Goal: Complete application form: Complete application form

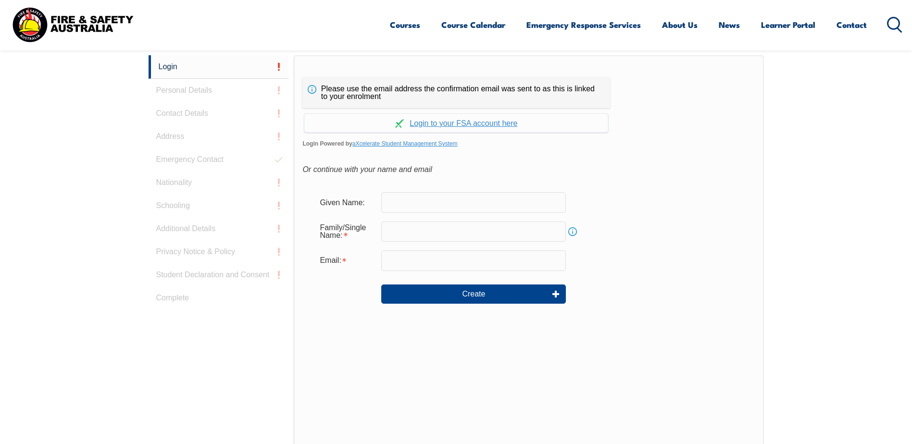
scroll to position [272, 0]
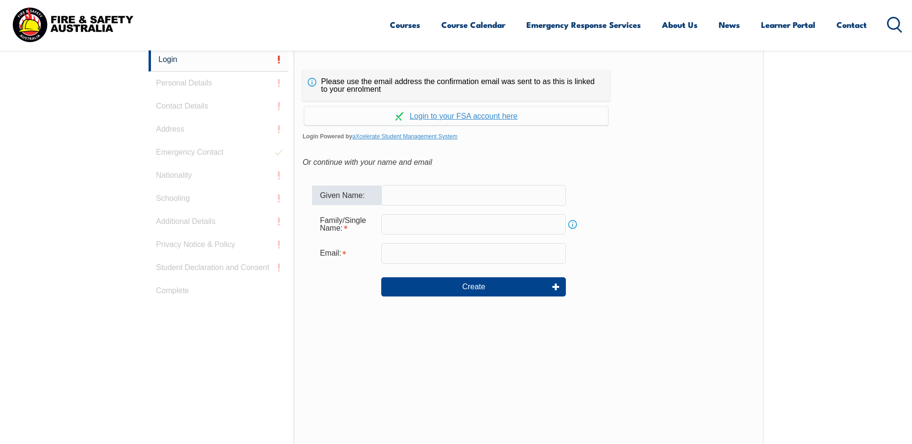
click at [436, 197] on input "text" at bounding box center [473, 195] width 185 height 20
type input "David"
type input "Tenikoff"
click at [444, 251] on input "email" at bounding box center [473, 253] width 185 height 20
type input "davetenny@hotmail.com"
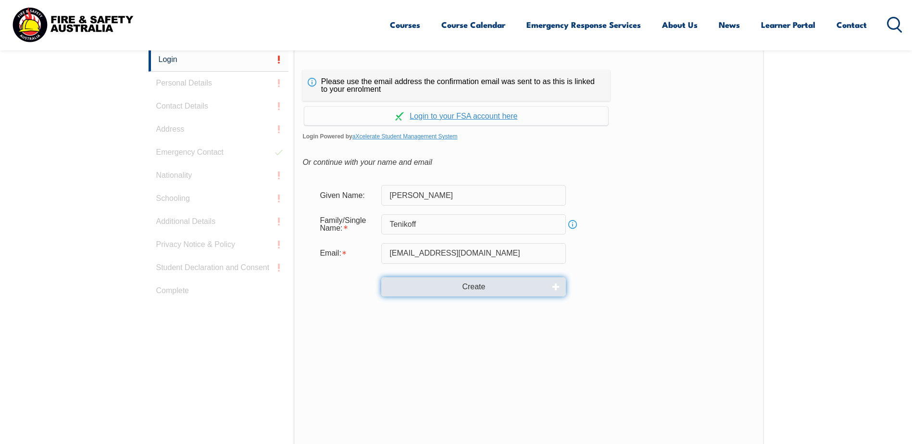
click at [474, 285] on button "Create" at bounding box center [473, 287] width 185 height 19
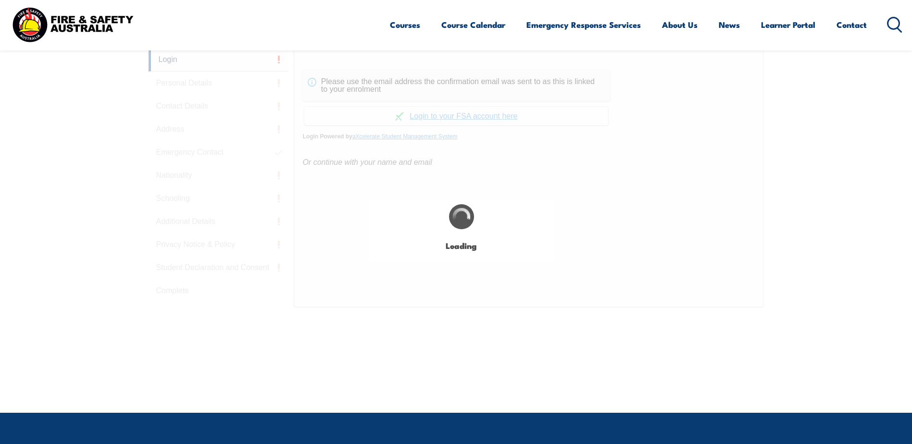
type input "[PERSON_NAME]"
type input "Tenikoff"
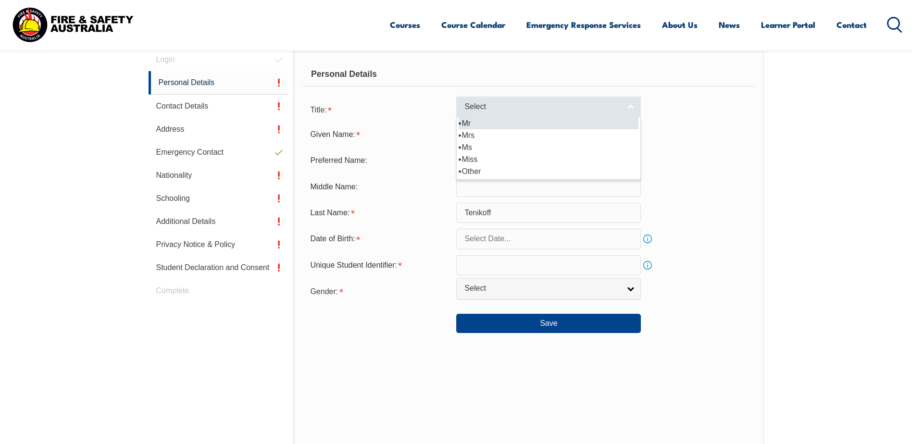
click at [631, 107] on link "Select" at bounding box center [548, 107] width 185 height 22
click at [608, 124] on li "Mr" at bounding box center [549, 123] width 180 height 12
select select "Mr"
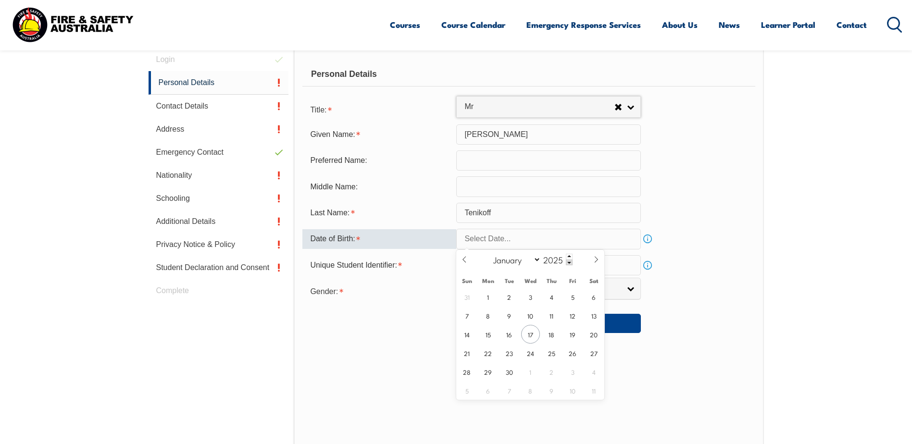
click at [637, 242] on input "text" at bounding box center [548, 239] width 185 height 20
click at [570, 263] on span at bounding box center [569, 263] width 7 height 6
click at [570, 261] on span at bounding box center [569, 263] width 7 height 6
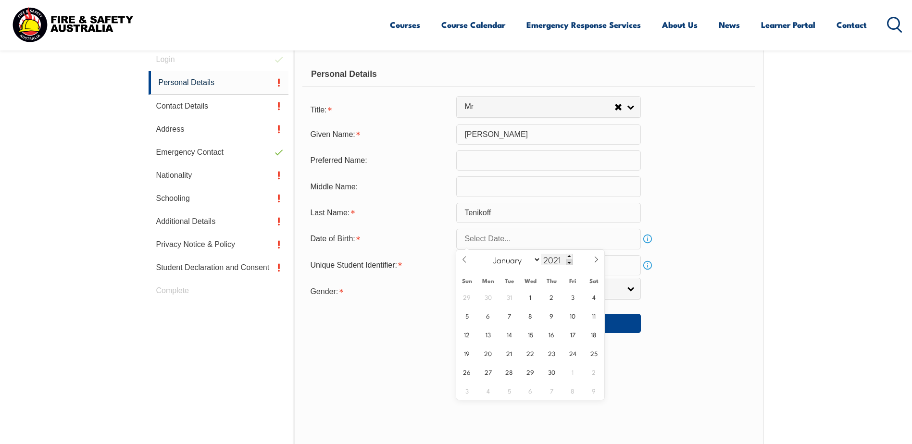
click at [570, 261] on span at bounding box center [569, 263] width 7 height 6
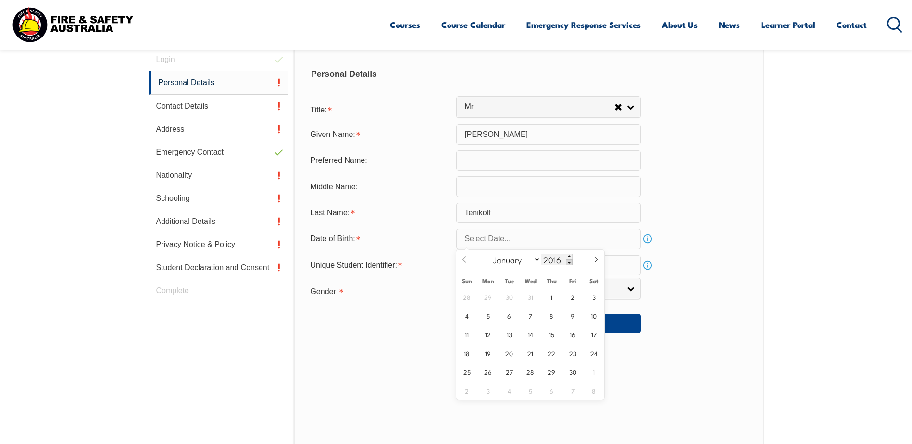
click at [570, 261] on span at bounding box center [569, 263] width 7 height 6
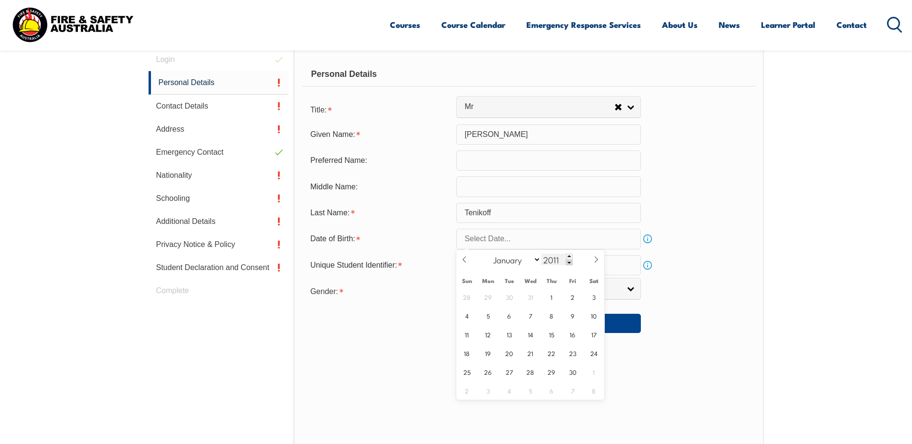
click at [570, 261] on span at bounding box center [569, 263] width 7 height 6
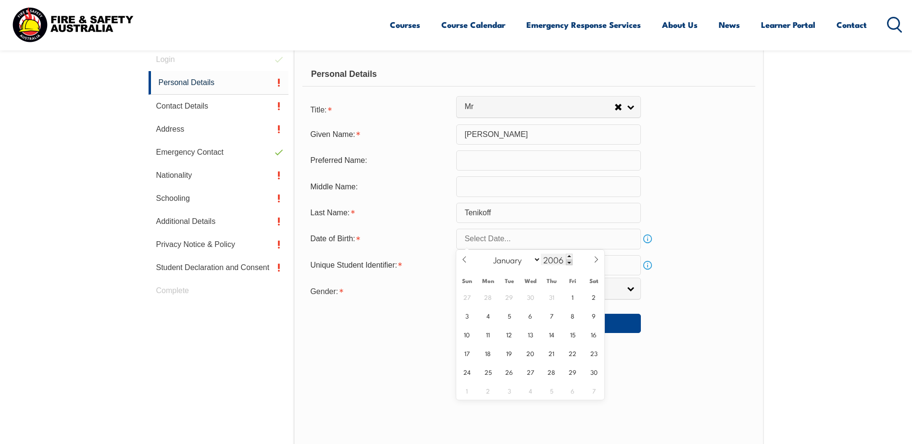
click at [570, 261] on span at bounding box center [569, 263] width 7 height 6
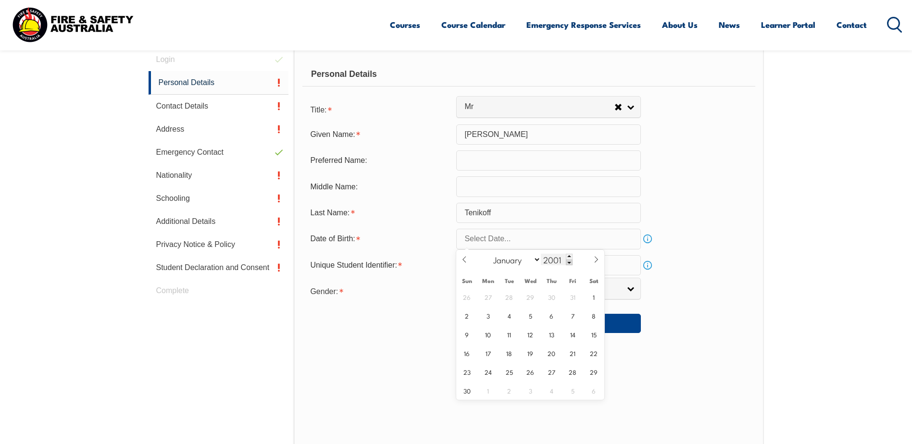
click at [570, 261] on span at bounding box center [569, 263] width 7 height 6
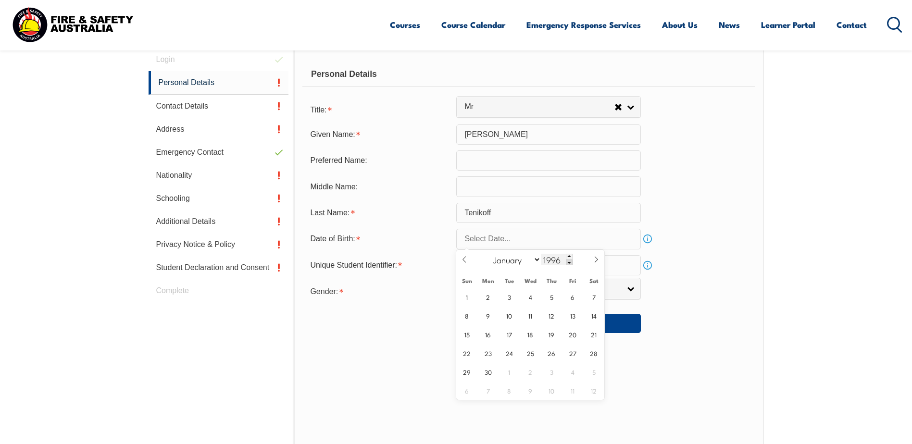
click at [570, 261] on span at bounding box center [569, 263] width 7 height 6
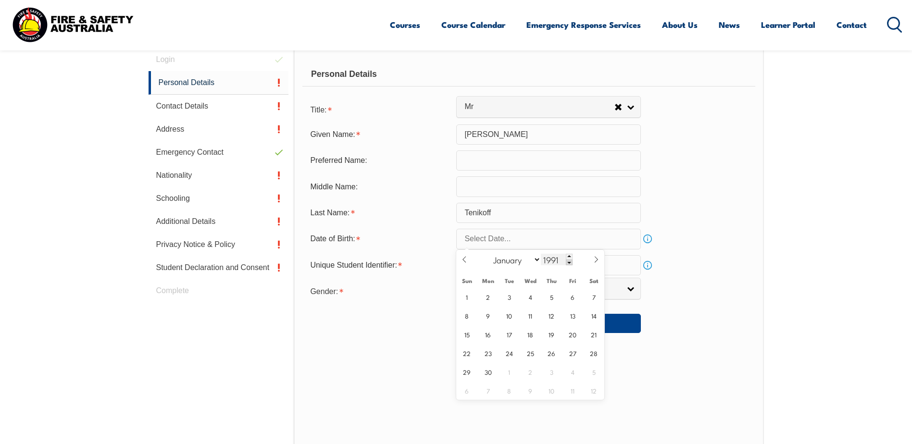
click at [570, 261] on span at bounding box center [569, 263] width 7 height 6
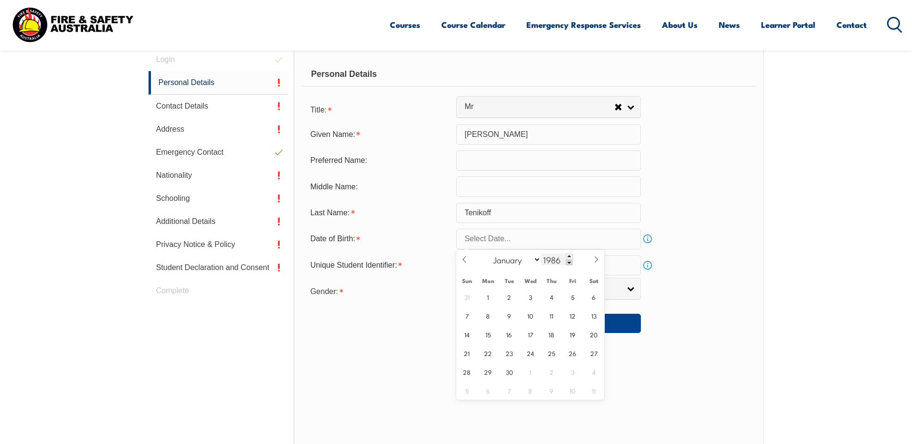
click at [570, 261] on span at bounding box center [569, 263] width 7 height 6
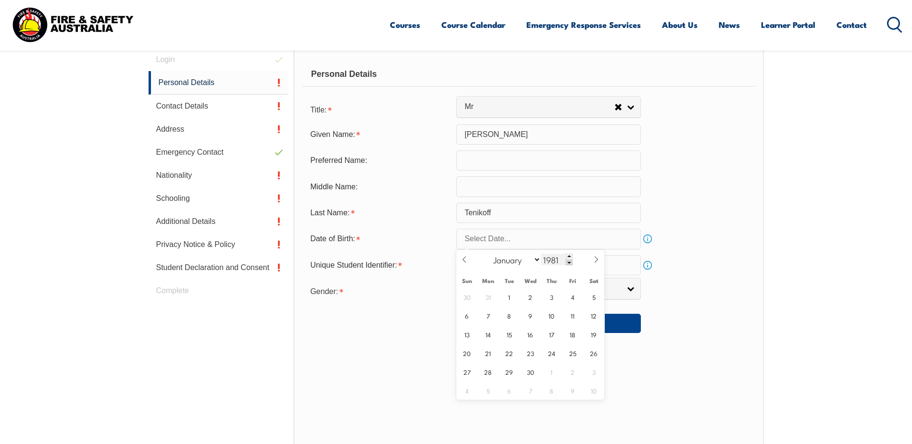
click at [570, 261] on span at bounding box center [569, 263] width 7 height 6
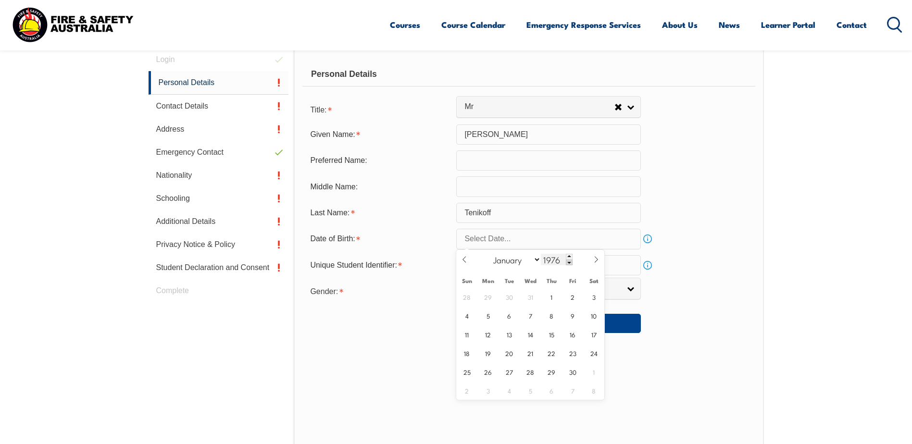
click at [570, 261] on span at bounding box center [569, 263] width 7 height 6
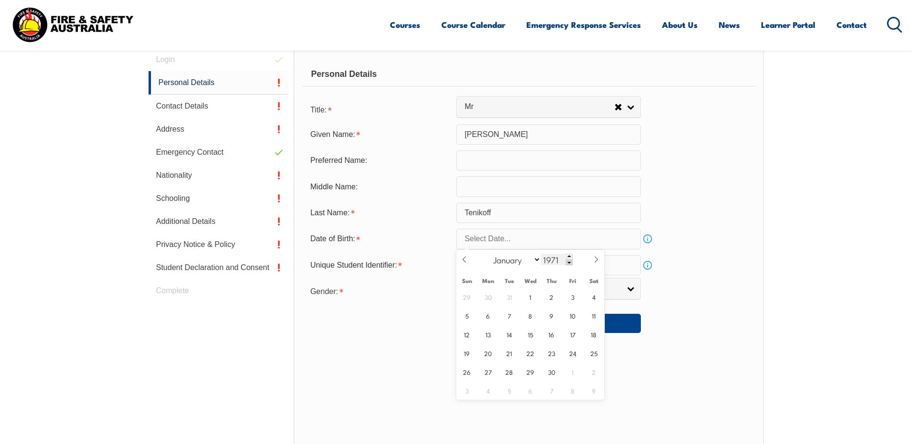
click at [570, 261] on span at bounding box center [569, 263] width 7 height 6
type input "1970"
click at [539, 261] on select "January February March April May June July August September October November De…" at bounding box center [515, 259] width 52 height 13
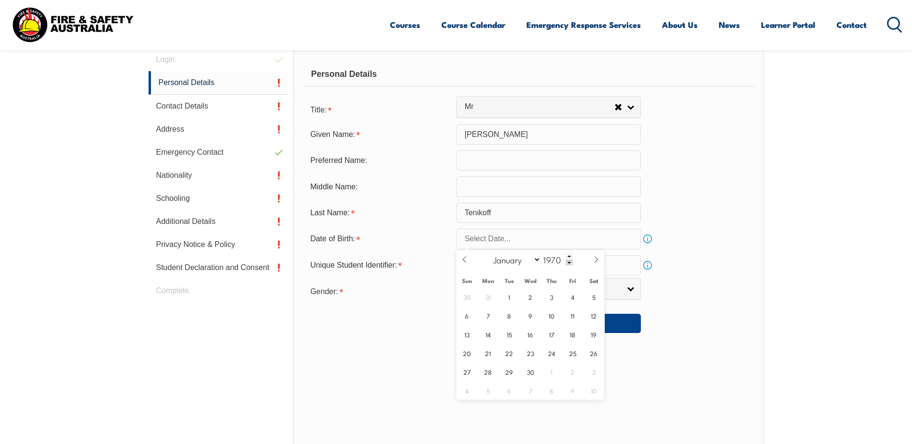
select select "3"
click at [489, 253] on select "January February March April May June July August September October November De…" at bounding box center [515, 259] width 52 height 13
click at [761, 177] on div "Personal Details Title: Mr Mrs Ms Miss Other Mr Mr Mrs Ms Miss Other Given Name…" at bounding box center [529, 259] width 470 height 423
click at [626, 237] on input "text" at bounding box center [548, 239] width 185 height 20
click at [472, 370] on span "26" at bounding box center [467, 372] width 19 height 19
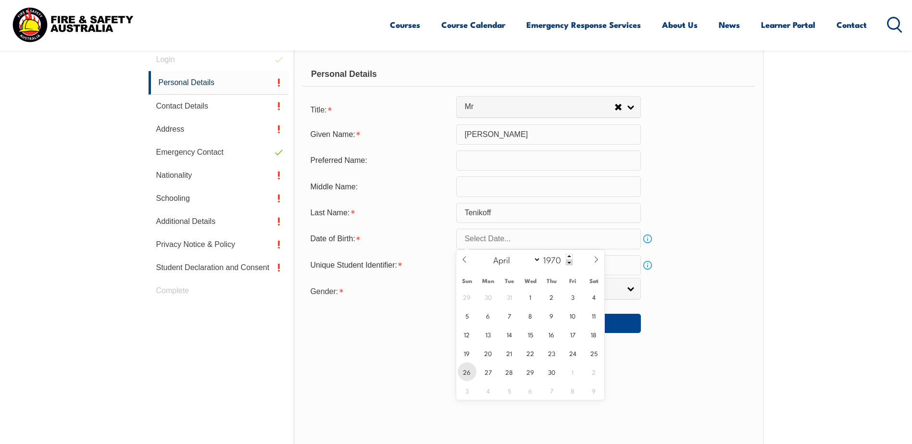
type input "April 26, 1970"
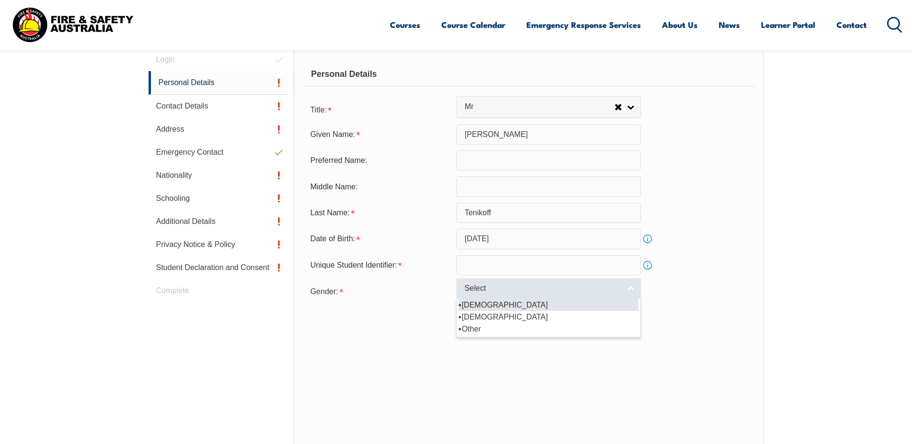
click at [633, 291] on link "Select" at bounding box center [548, 289] width 185 height 22
click at [585, 304] on li "[DEMOGRAPHIC_DATA]" at bounding box center [549, 305] width 180 height 12
select select "M"
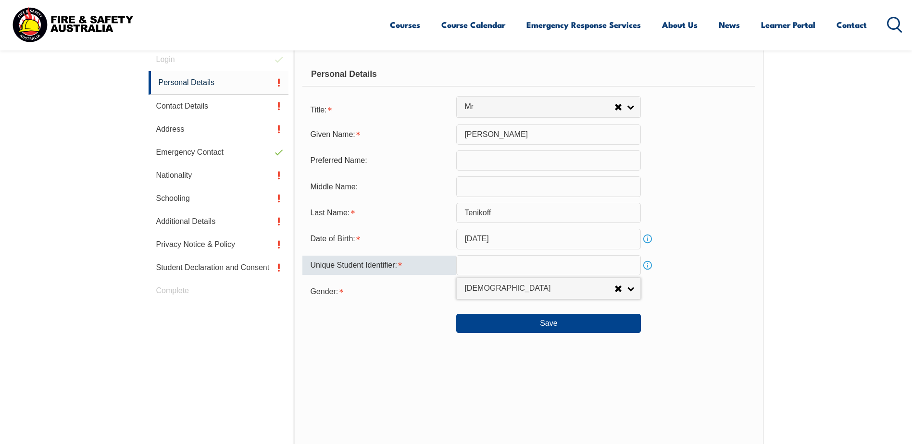
click at [493, 263] on input "text" at bounding box center [548, 265] width 185 height 20
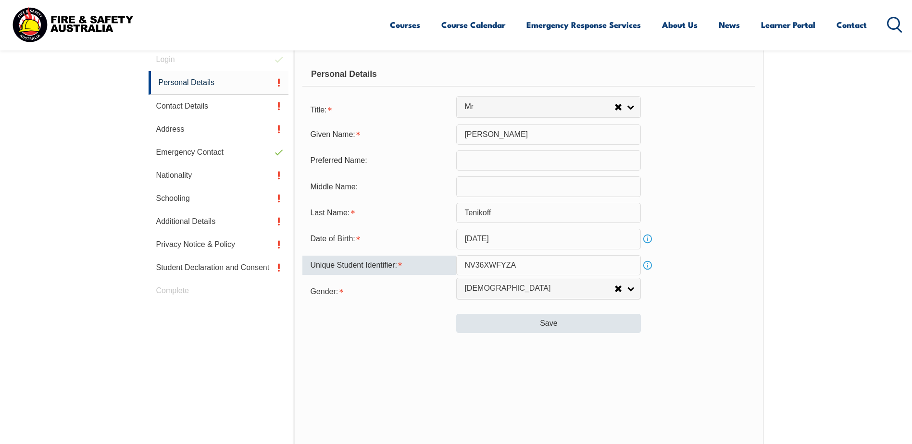
type input "NV36XWFYZA"
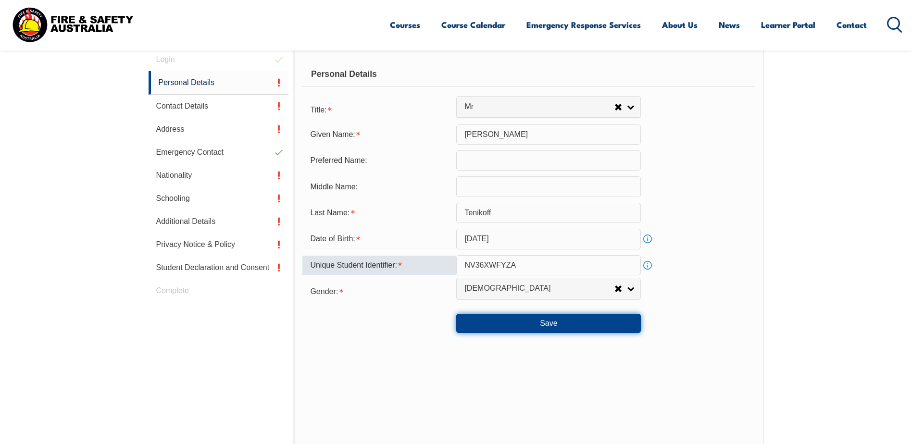
click at [551, 325] on button "Save" at bounding box center [548, 323] width 185 height 19
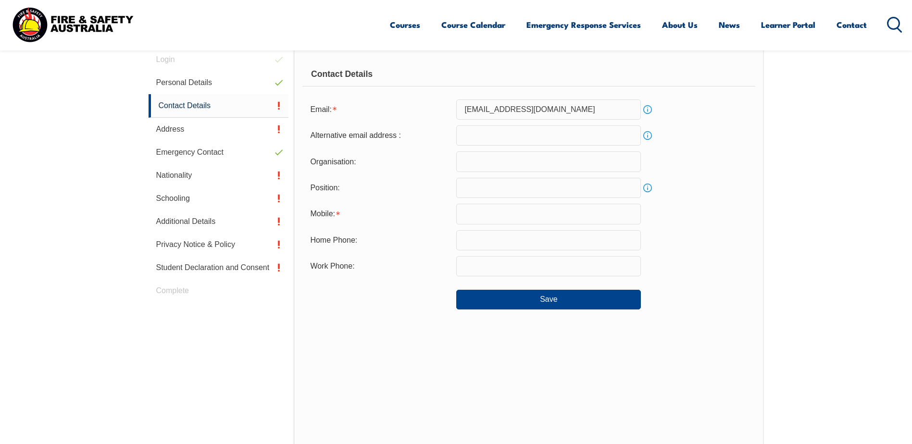
click at [623, 158] on input "text" at bounding box center [548, 162] width 185 height 20
type input "s"
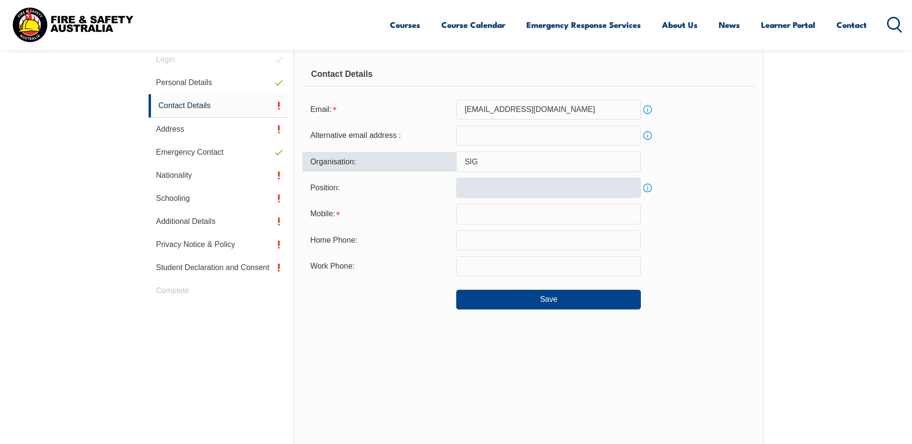
type input "SIG"
click at [535, 186] on input "text" at bounding box center [548, 188] width 185 height 20
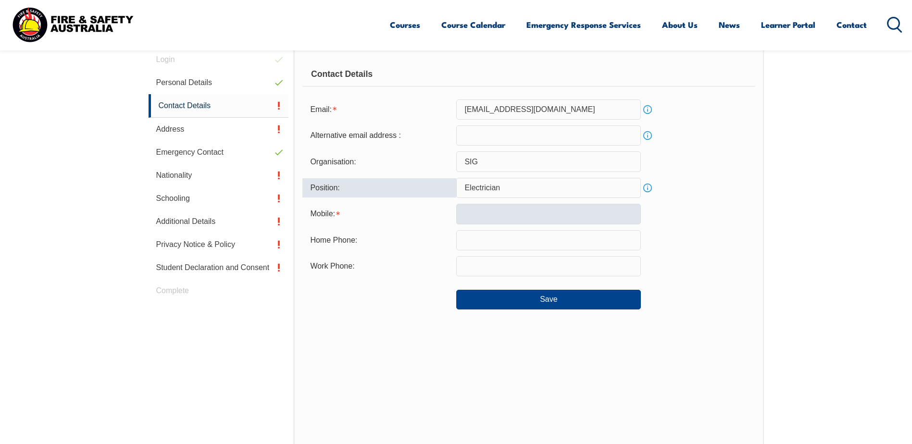
type input "Electrician"
click at [523, 214] on input "text" at bounding box center [548, 214] width 185 height 20
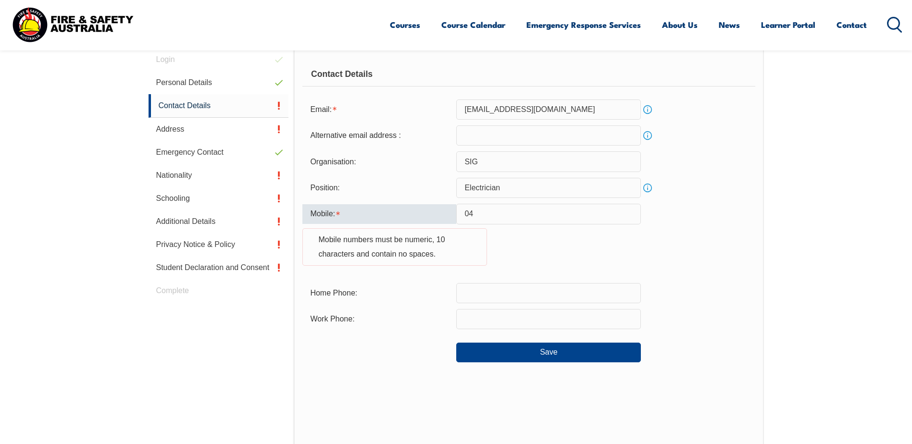
click at [523, 214] on input "04" at bounding box center [548, 214] width 185 height 20
type input "0423761721"
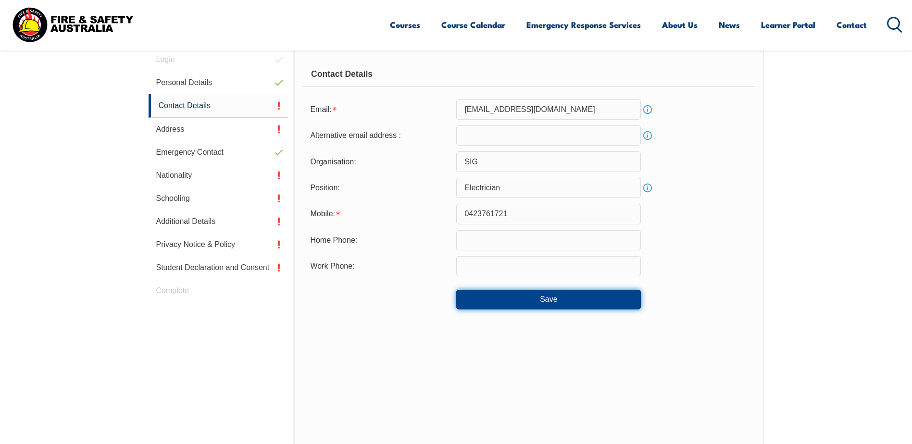
click at [531, 295] on button "Save" at bounding box center [548, 299] width 185 height 19
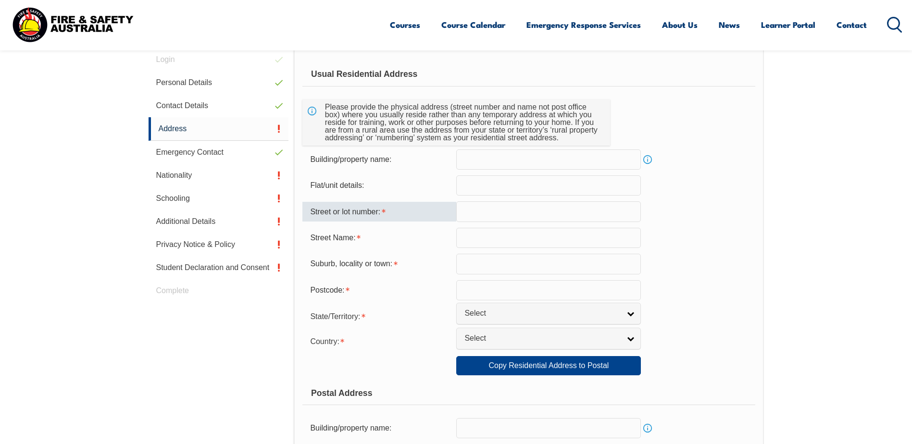
click at [499, 211] on input "text" at bounding box center [548, 212] width 185 height 20
type input "PO BOX 886"
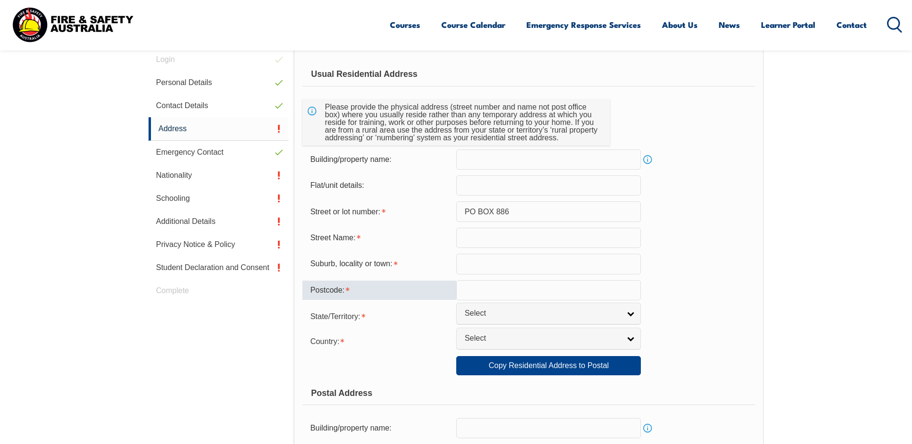
click at [481, 287] on input "text" at bounding box center [548, 290] width 185 height 20
type input "5120"
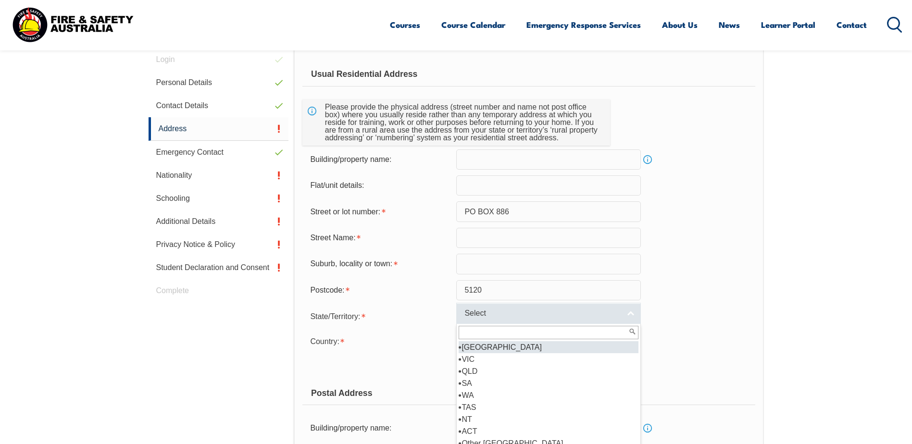
click at [634, 312] on link "Select" at bounding box center [548, 314] width 185 height 22
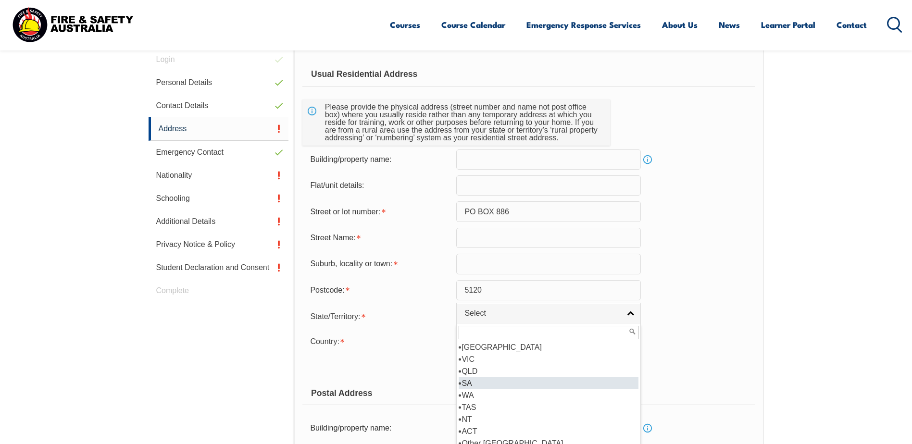
click at [553, 382] on li "SA" at bounding box center [549, 384] width 180 height 12
select select "SA"
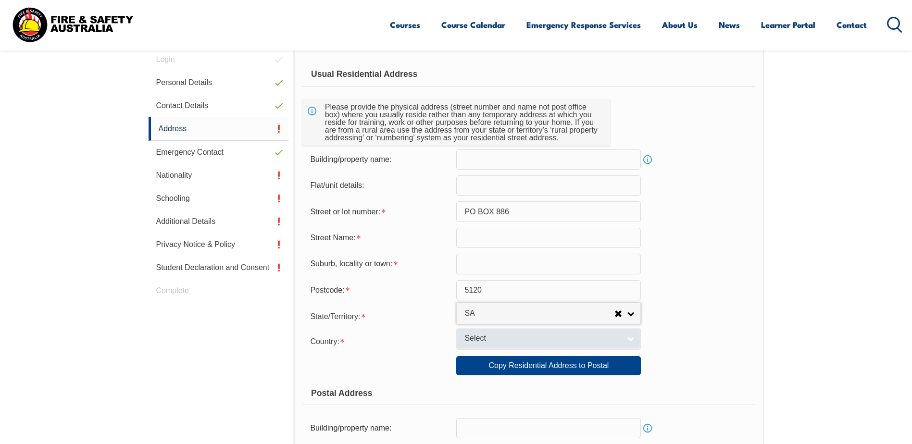
click at [632, 339] on link "Select" at bounding box center [548, 339] width 185 height 22
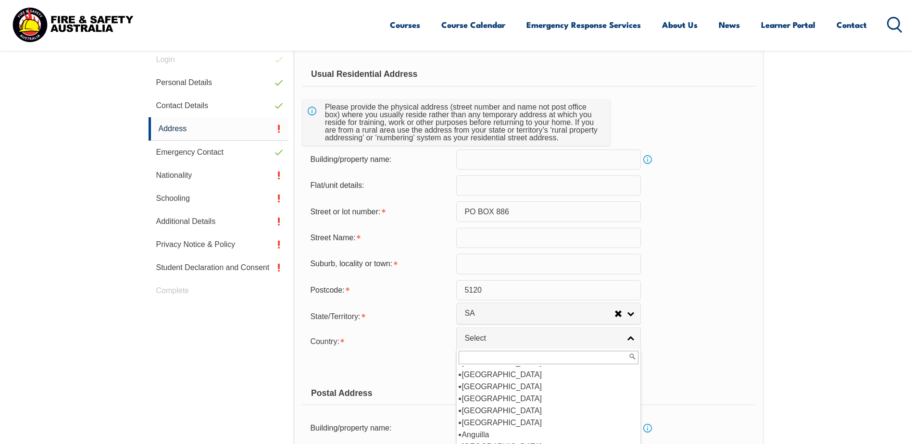
scroll to position [103, 0]
click at [549, 423] on li "[GEOGRAPHIC_DATA]" at bounding box center [549, 425] width 180 height 12
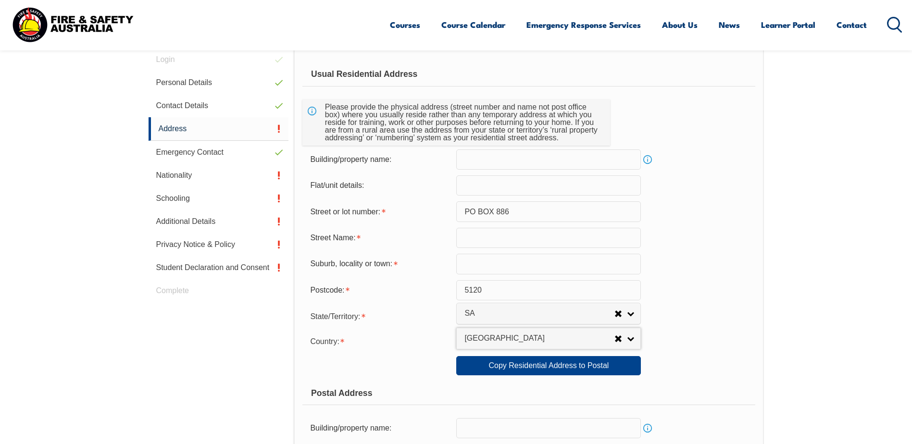
select select "1101"
click at [490, 267] on input "text" at bounding box center [548, 264] width 185 height 20
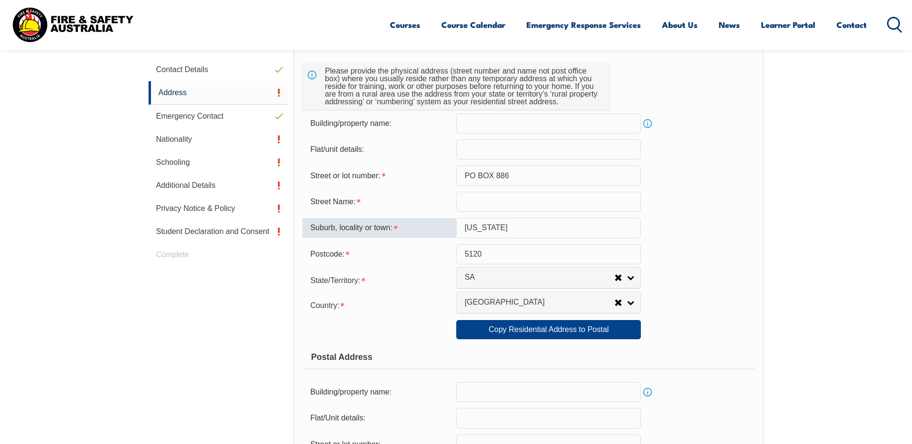
scroll to position [368, 0]
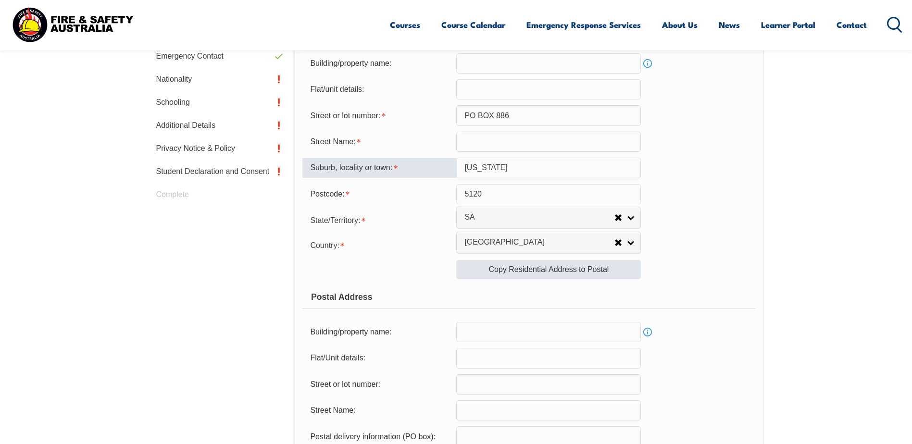
type input "Virginia"
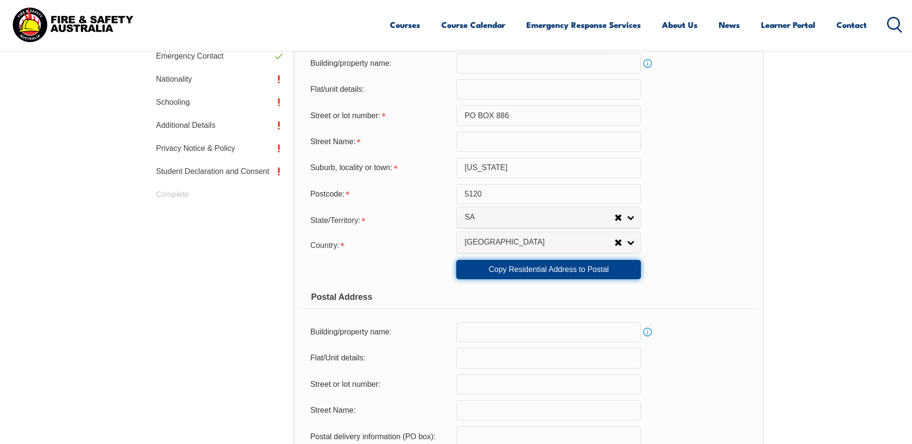
click at [605, 266] on link "Copy Residential Address to Postal" at bounding box center [548, 269] width 185 height 19
type input "PO BOX 886"
type input "Virginia"
select select "SA"
type input "5120"
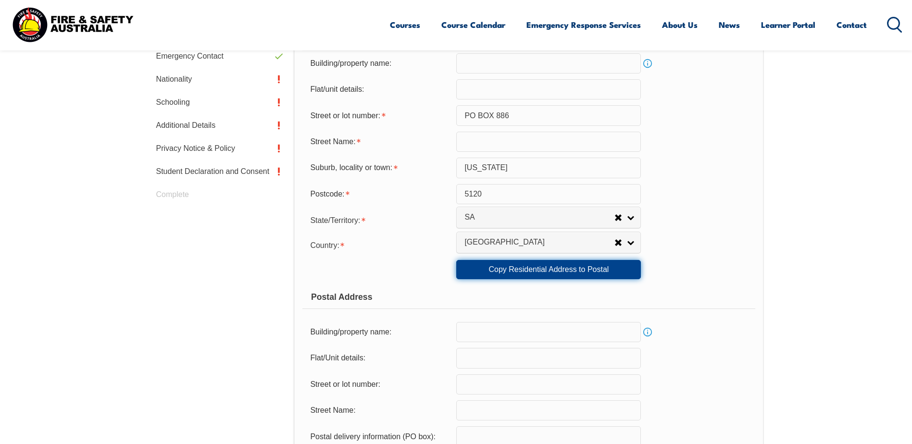
select select "1101"
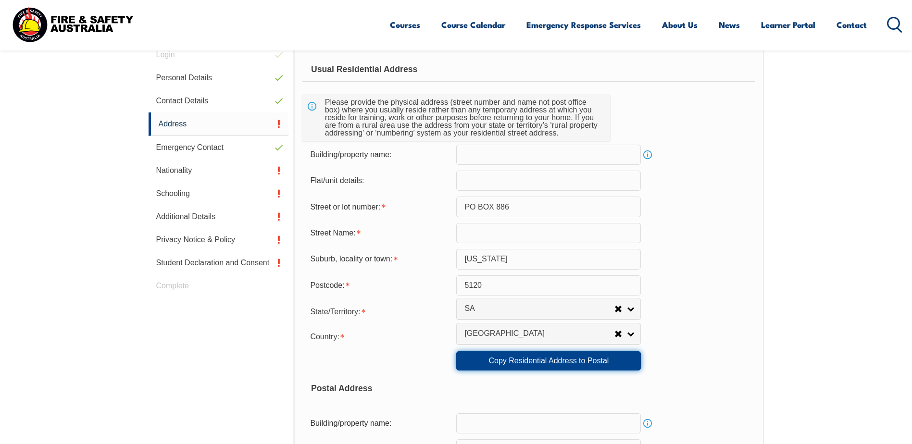
scroll to position [272, 0]
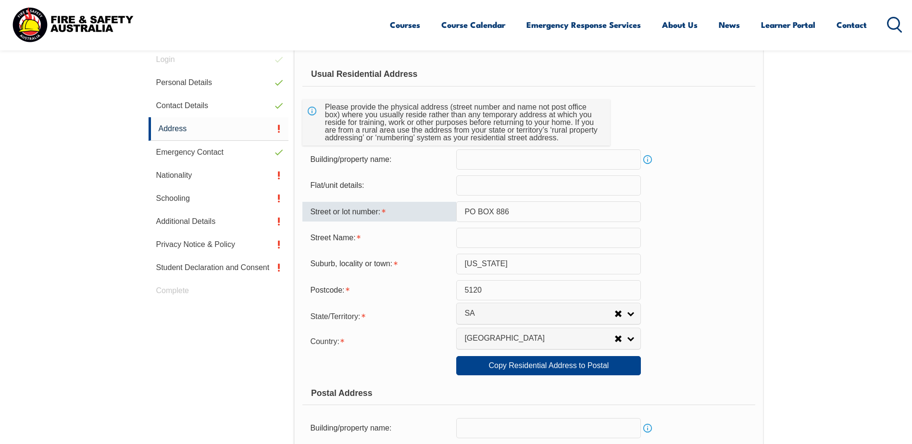
drag, startPoint x: 518, startPoint y: 213, endPoint x: 431, endPoint y: 209, distance: 86.7
click at [431, 209] on div "Street or lot number: PO BOX 886" at bounding box center [529, 212] width 453 height 20
type input "1414"
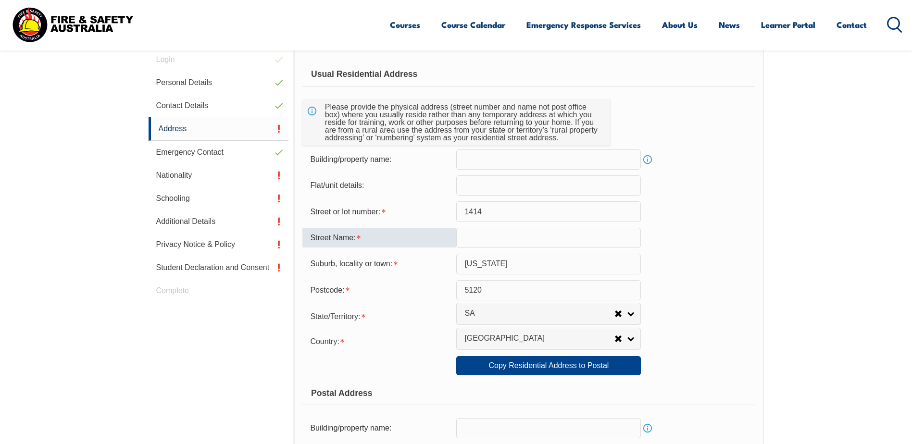
click at [494, 234] on input "text" at bounding box center [548, 238] width 185 height 20
type input "gawler river rd"
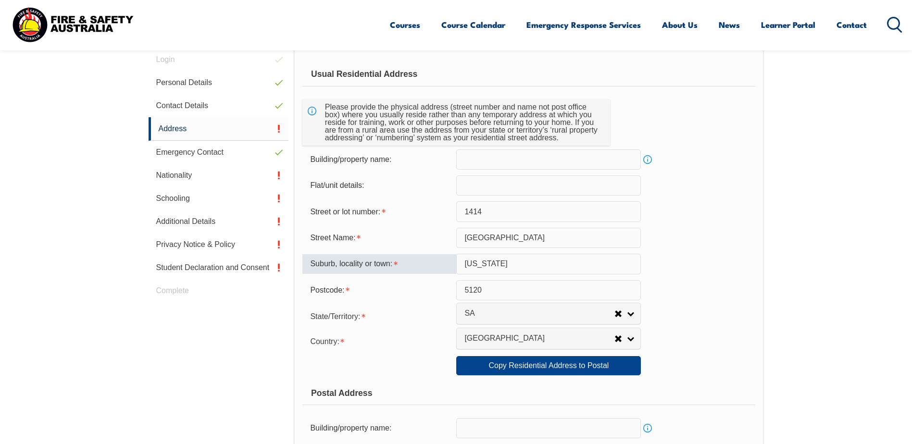
drag, startPoint x: 502, startPoint y: 260, endPoint x: 436, endPoint y: 260, distance: 65.4
click at [436, 260] on div "Suburb, locality or town: Virginia" at bounding box center [529, 264] width 453 height 20
type input "Lewsiton"
click at [699, 260] on div "Suburb, locality or town: Lewsiton" at bounding box center [529, 264] width 453 height 20
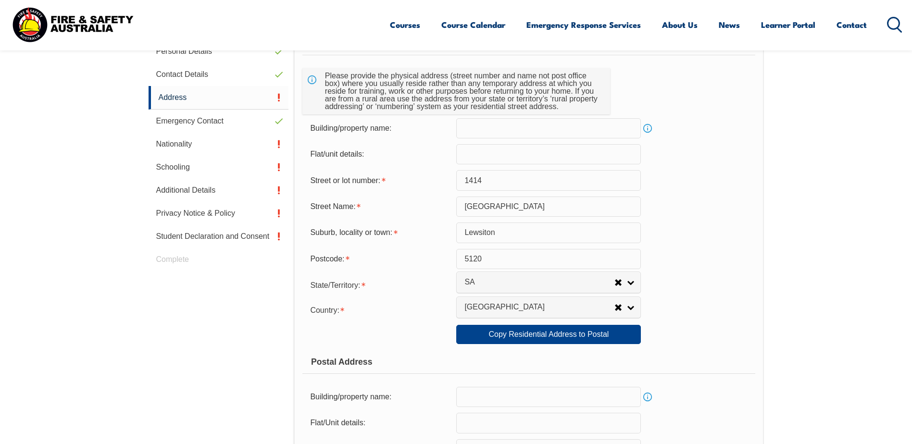
scroll to position [320, 0]
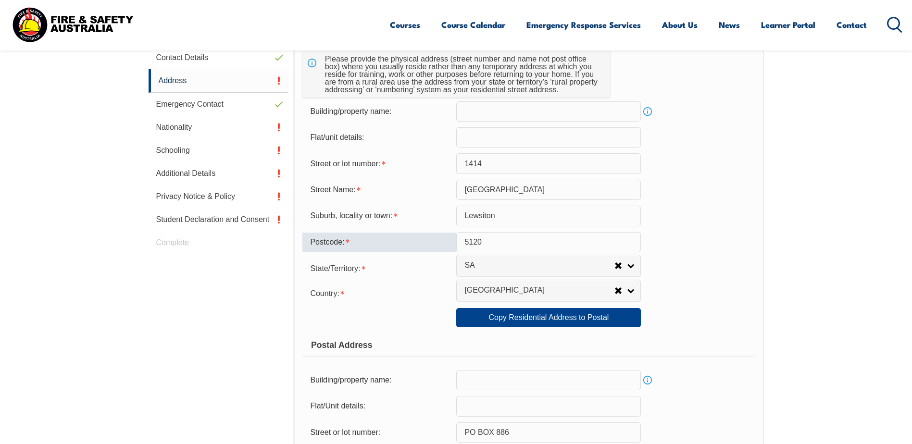
drag, startPoint x: 489, startPoint y: 240, endPoint x: 469, endPoint y: 241, distance: 20.2
click at [469, 241] on input "5120" at bounding box center [548, 242] width 185 height 20
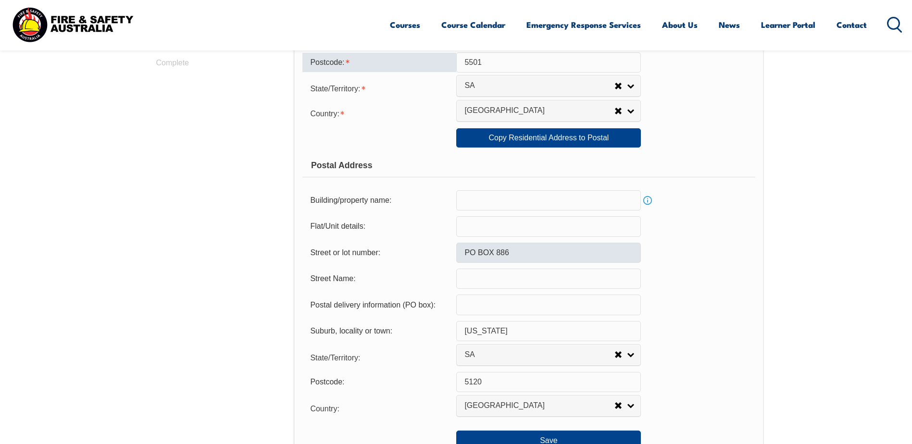
scroll to position [512, 0]
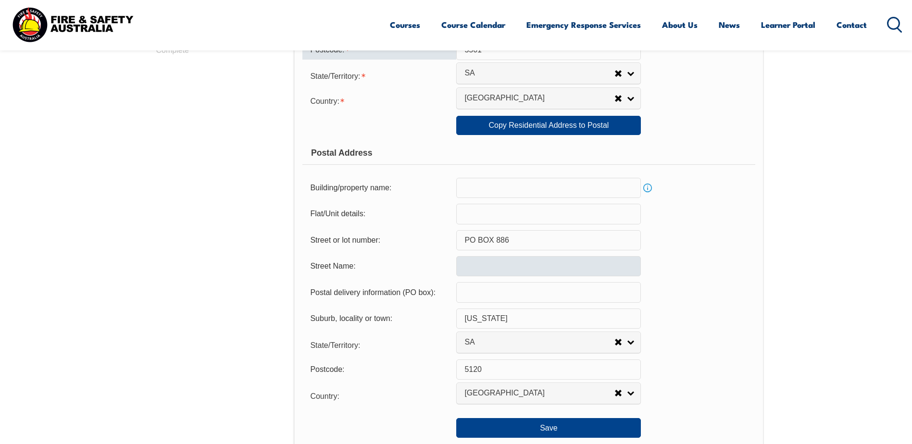
type input "5501"
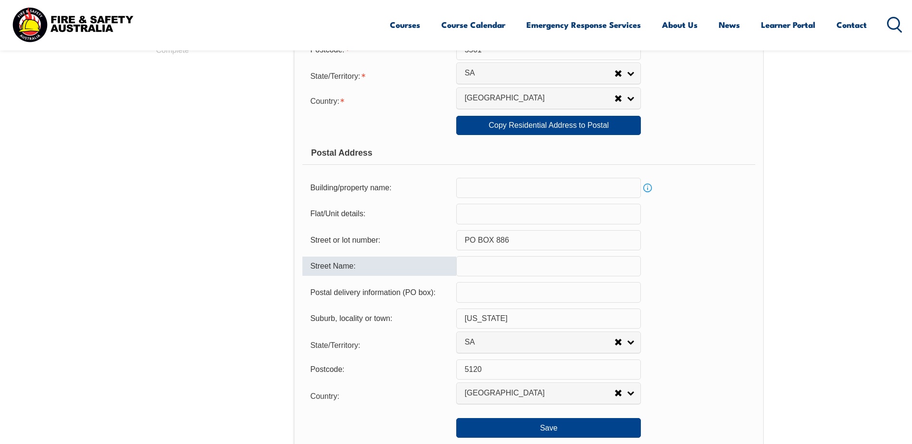
click at [517, 270] on input "text" at bounding box center [548, 266] width 185 height 20
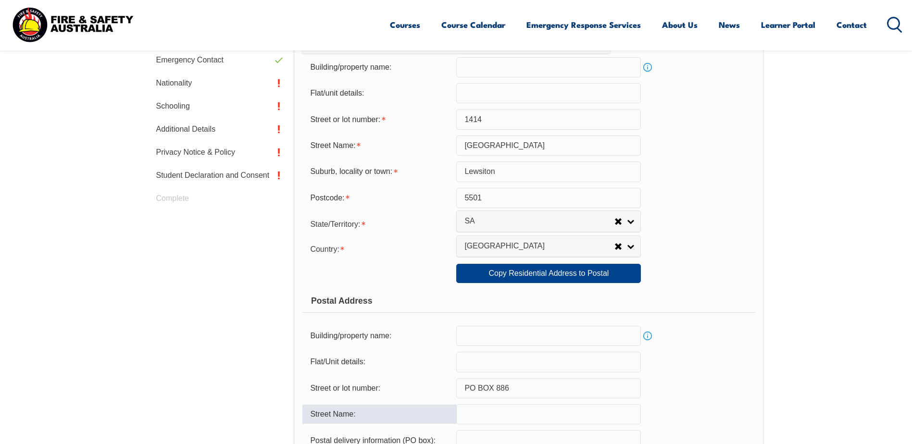
scroll to position [368, 0]
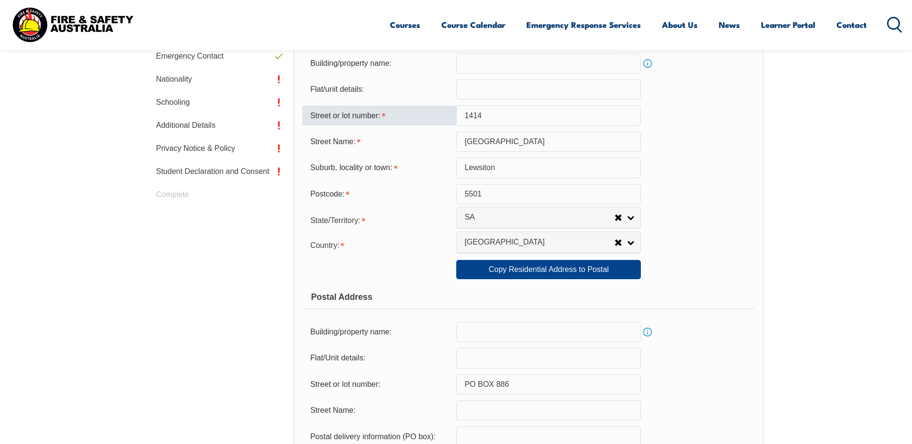
click at [472, 114] on input "1414" at bounding box center [548, 115] width 185 height 20
click at [474, 114] on input "114" at bounding box center [548, 115] width 185 height 20
click at [482, 113] on input "14" at bounding box center [548, 115] width 185 height 20
type input "1414"
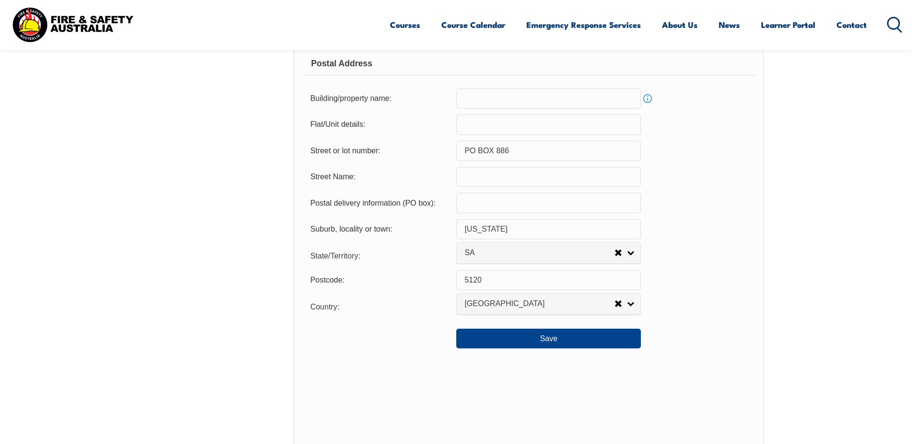
scroll to position [608, 0]
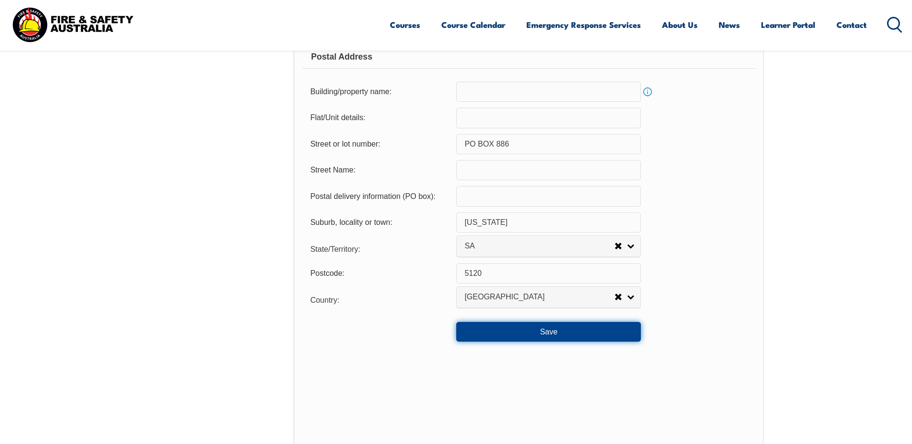
click at [535, 335] on button "Save" at bounding box center [548, 331] width 185 height 19
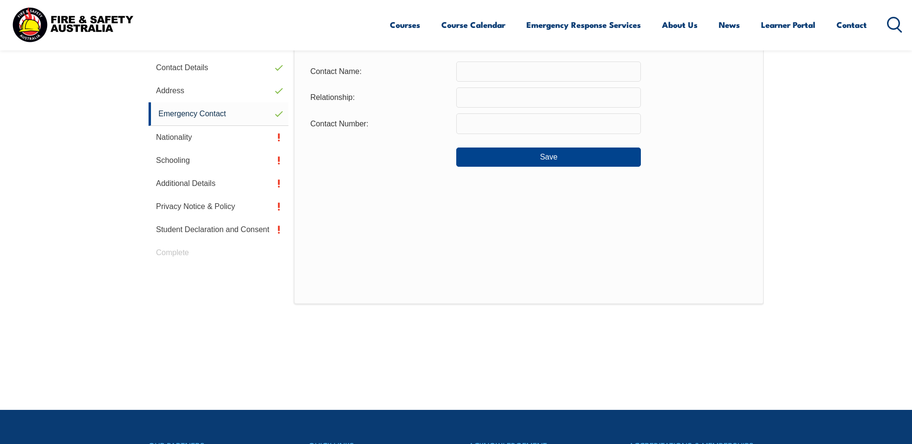
scroll to position [272, 0]
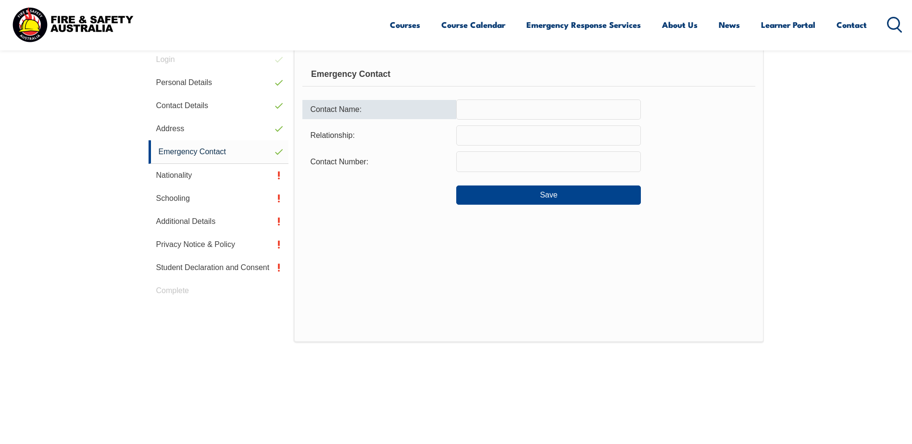
click at [514, 105] on input "text" at bounding box center [548, 110] width 185 height 20
type input "Tanya"
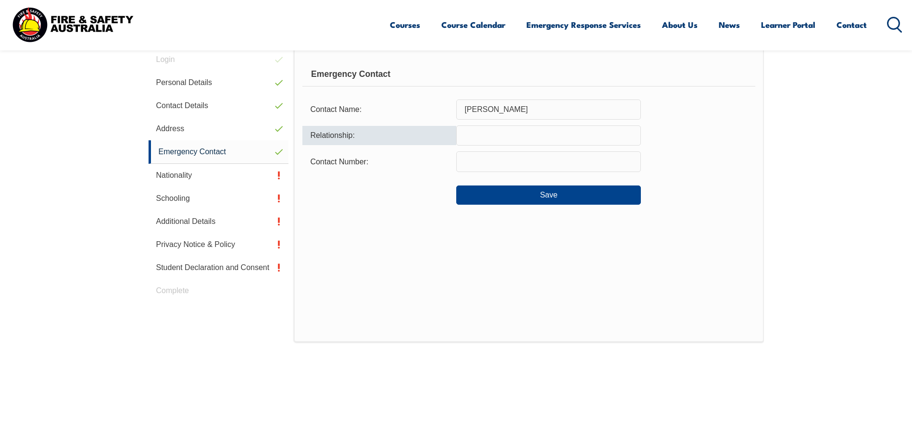
click at [481, 134] on input "text" at bounding box center [548, 136] width 185 height 20
type input "wife"
click at [483, 163] on input "text" at bounding box center [548, 162] width 185 height 20
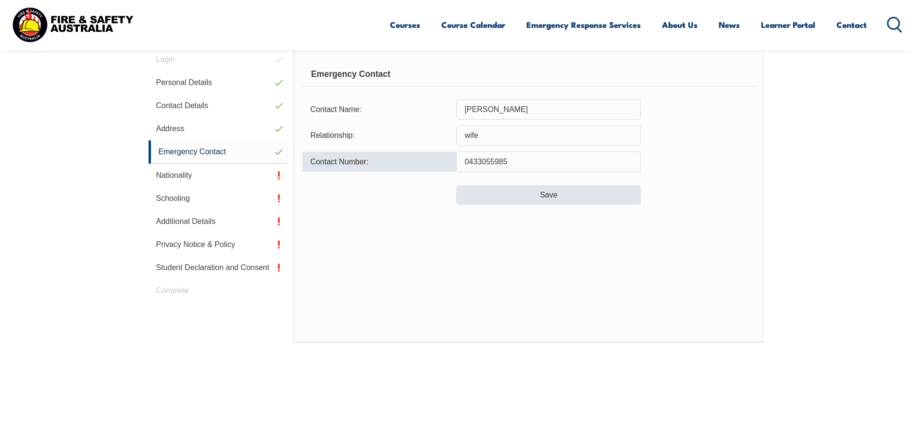
type input "0433055985"
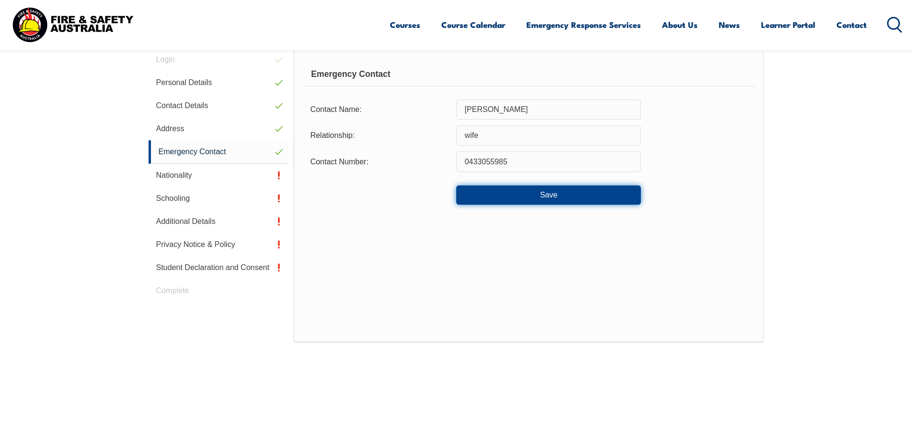
click at [541, 186] on button "Save" at bounding box center [548, 195] width 185 height 19
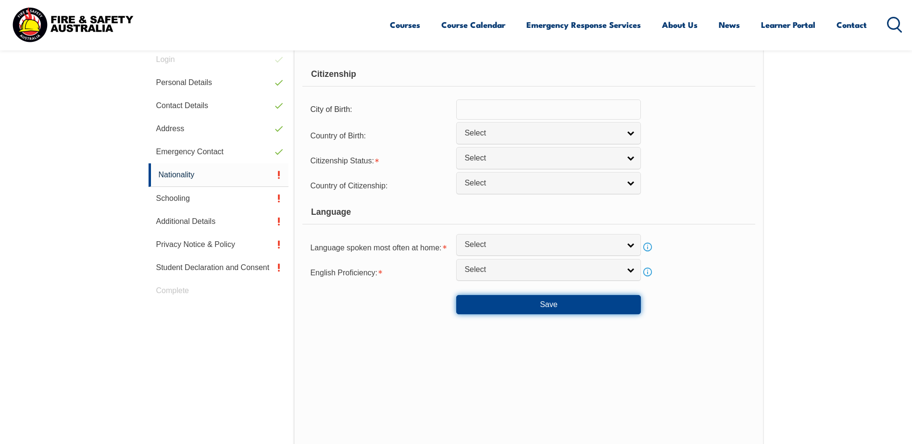
click at [551, 303] on button "Save" at bounding box center [548, 304] width 185 height 19
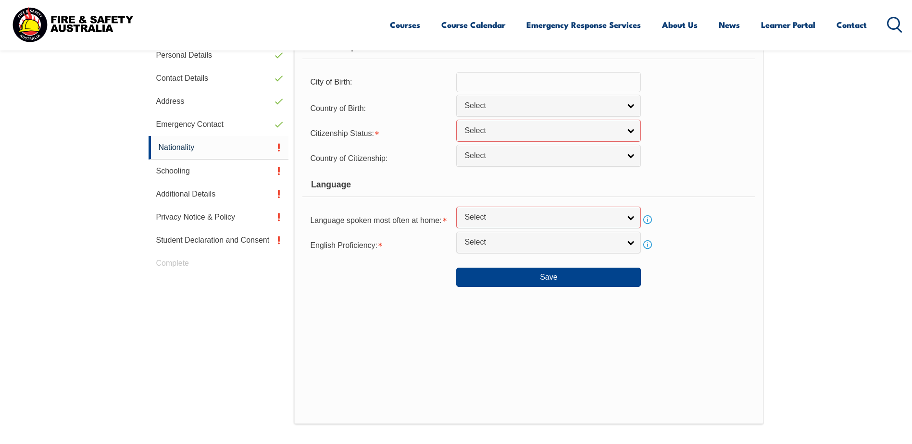
scroll to position [177, 0]
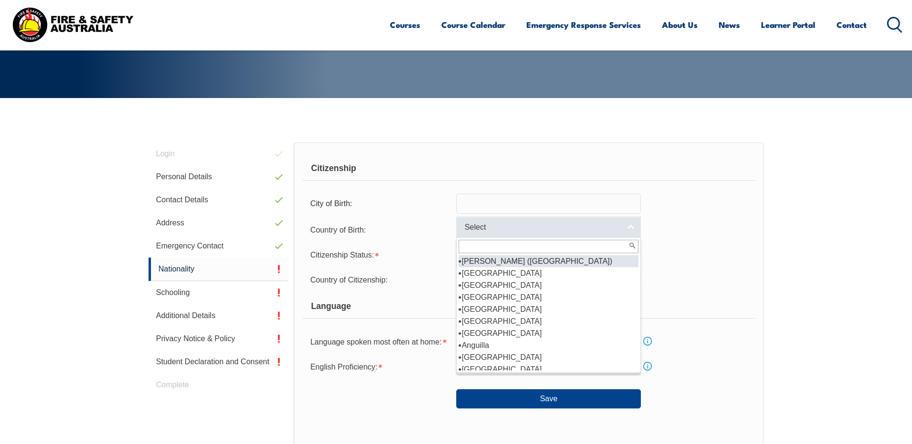
click at [634, 228] on link "Select" at bounding box center [548, 227] width 185 height 22
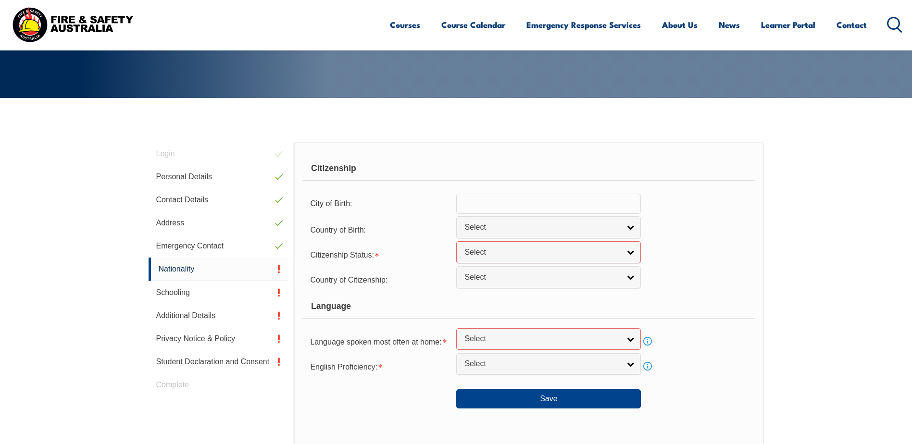
click at [802, 203] on section "Login Personal Details Contact Details Address Emergency Contact Nationality Sc…" at bounding box center [456, 375] width 912 height 554
click at [569, 208] on input "text" at bounding box center [548, 204] width 185 height 20
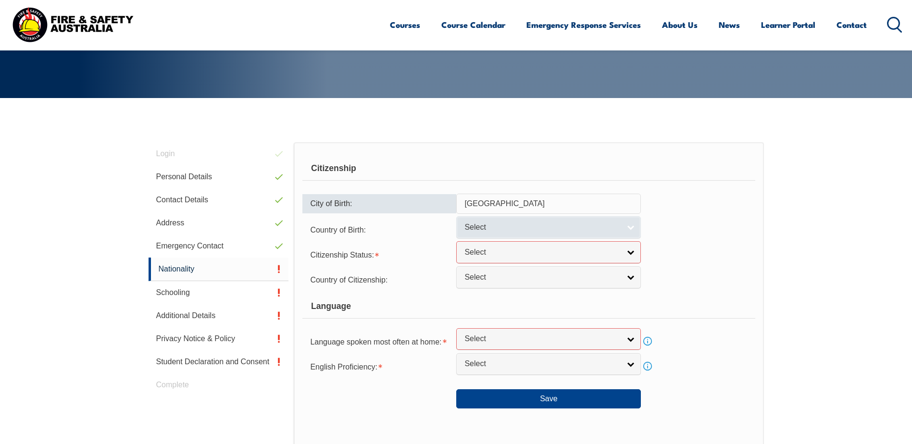
click at [628, 229] on link "Select" at bounding box center [548, 227] width 185 height 22
drag, startPoint x: 505, startPoint y: 202, endPoint x: 439, endPoint y: 197, distance: 65.6
click at [438, 198] on div "City of Birth: Australia" at bounding box center [529, 204] width 453 height 20
type input "Adelaide"
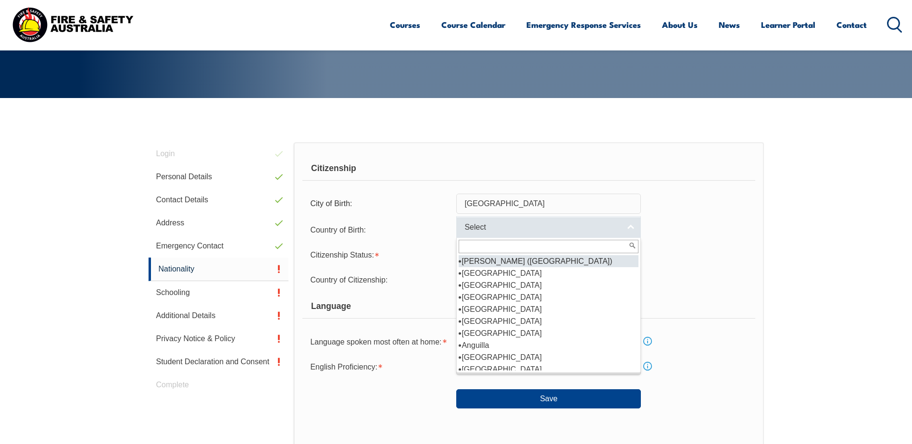
click at [632, 225] on link "Select" at bounding box center [548, 227] width 185 height 22
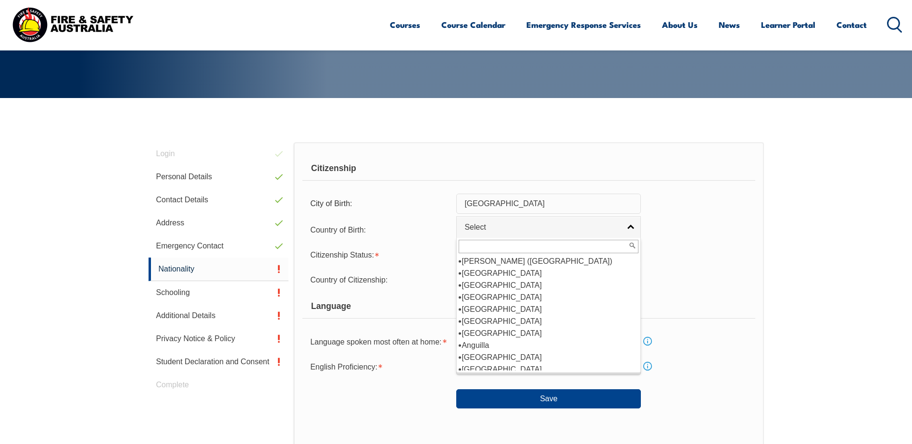
scroll to position [144, 0]
click at [489, 273] on li "[GEOGRAPHIC_DATA]" at bounding box center [549, 273] width 180 height 12
select select "1101"
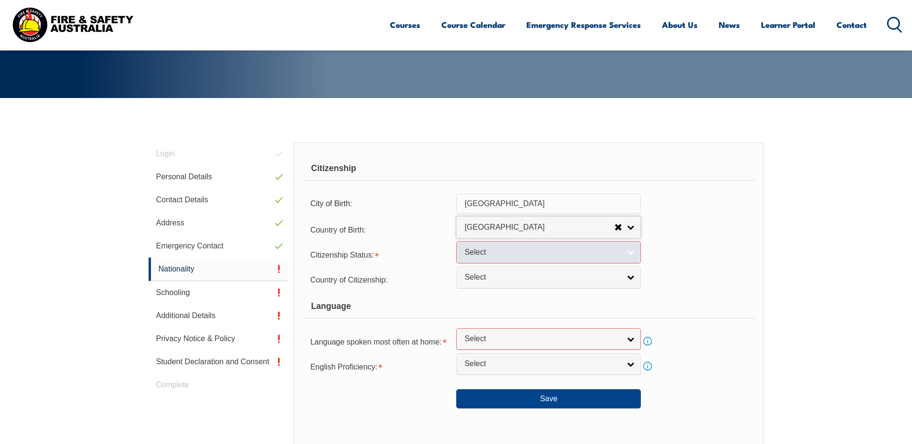
click at [631, 255] on link "Select" at bounding box center [548, 252] width 185 height 22
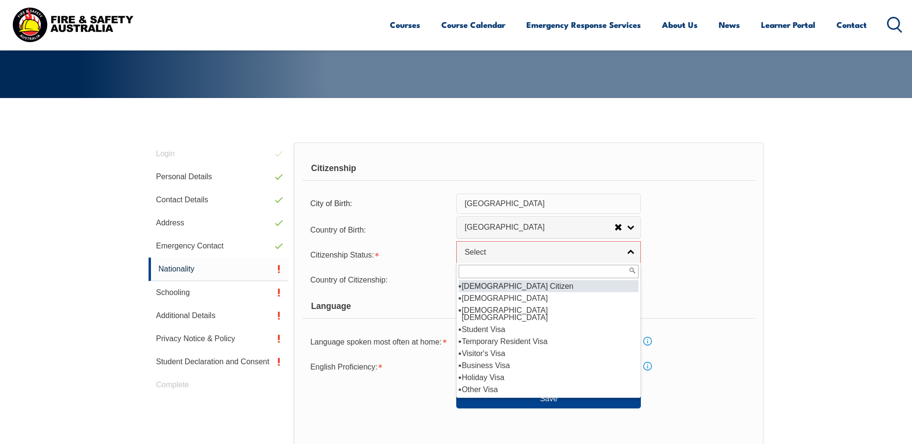
click at [615, 287] on li "[DEMOGRAPHIC_DATA] Citizen" at bounding box center [549, 286] width 180 height 12
select select "1"
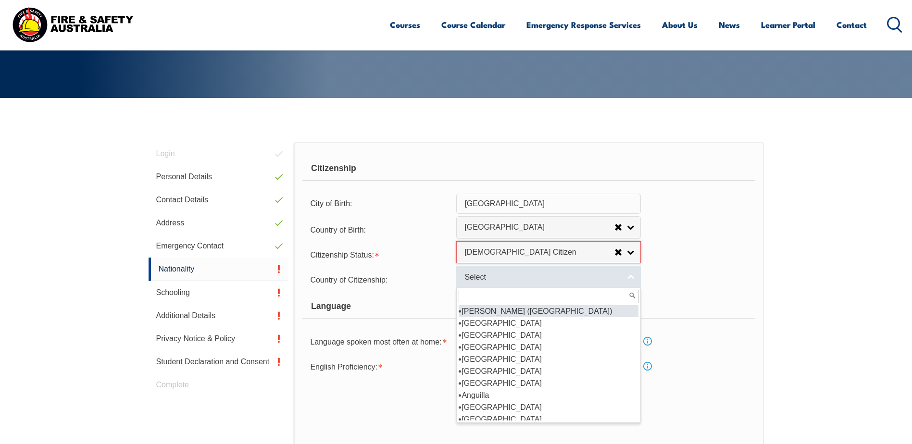
click at [629, 277] on link "Select" at bounding box center [548, 277] width 185 height 22
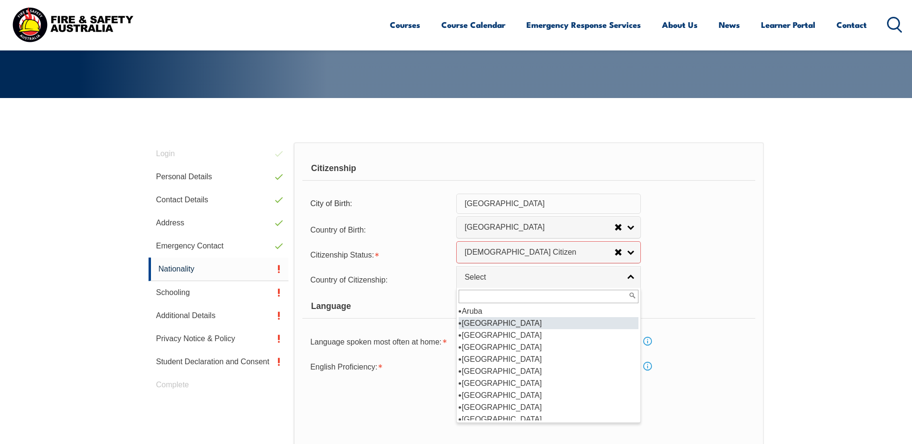
click at [516, 322] on li "[GEOGRAPHIC_DATA]" at bounding box center [549, 323] width 180 height 12
select select "1101"
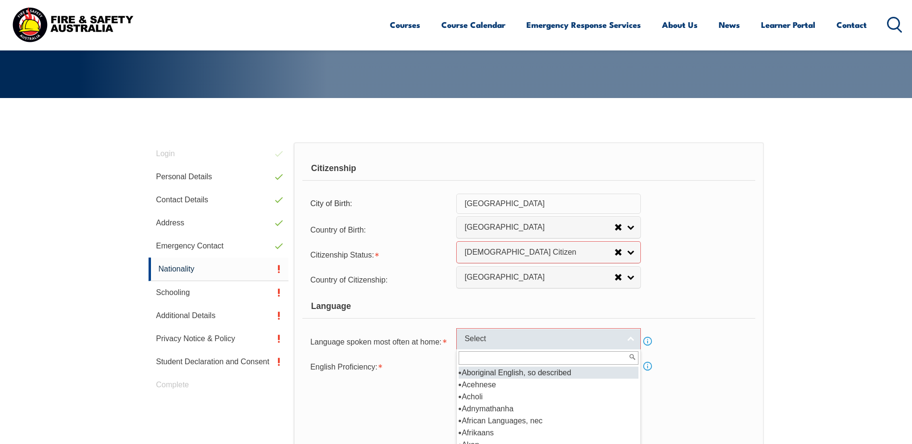
click at [630, 339] on link "Select" at bounding box center [548, 340] width 185 height 22
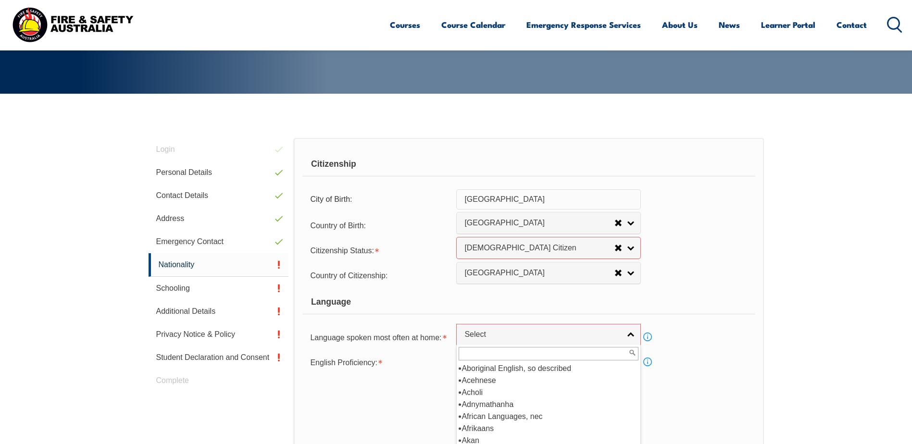
scroll to position [177, 0]
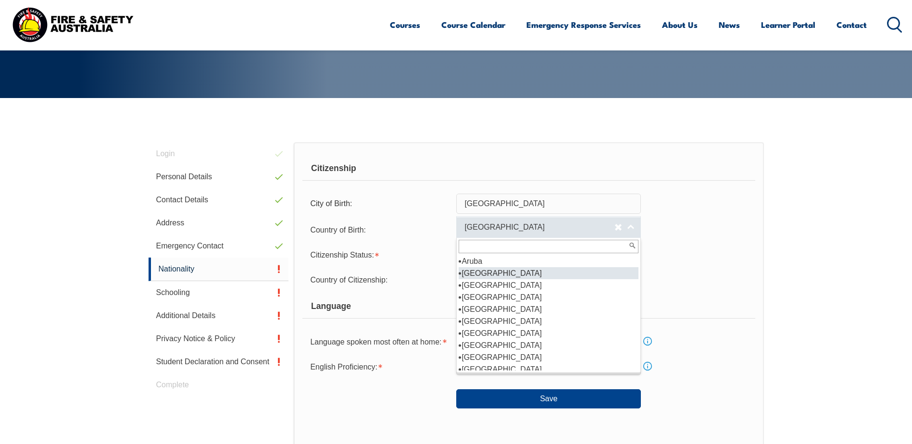
click at [633, 226] on link "[GEOGRAPHIC_DATA]" at bounding box center [548, 227] width 185 height 22
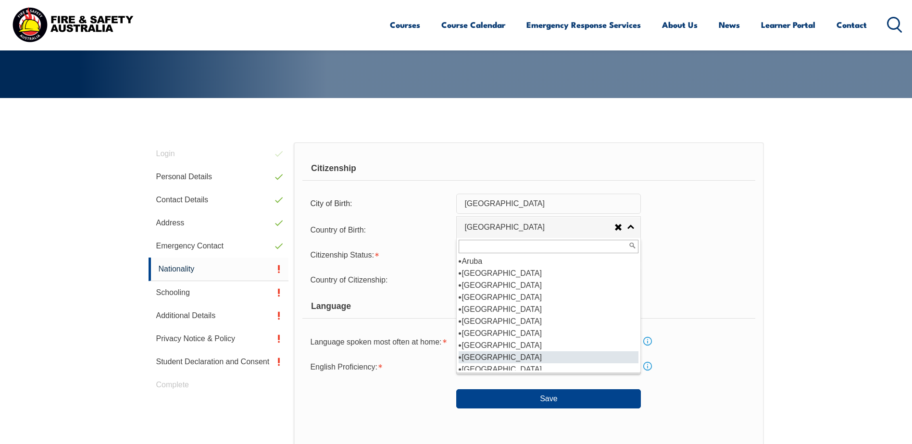
scroll to position [149, 0]
click at [563, 366] on li "[GEOGRAPHIC_DATA]" at bounding box center [549, 365] width 180 height 12
select select "3301"
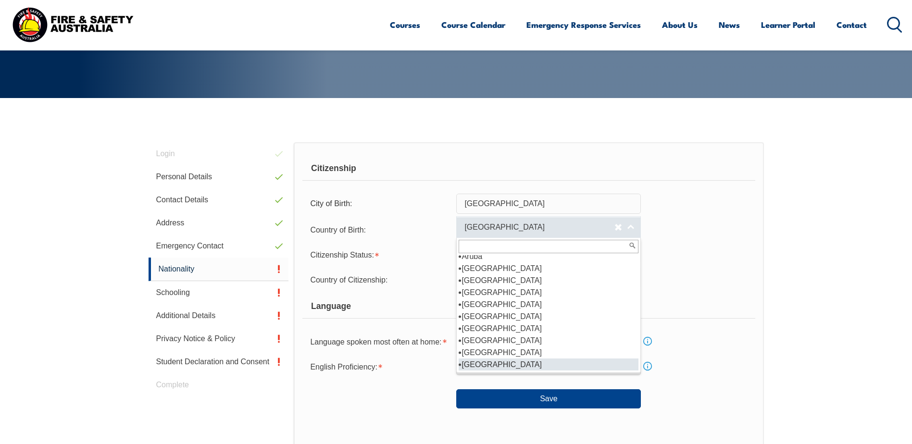
click at [627, 228] on link "[GEOGRAPHIC_DATA]" at bounding box center [548, 227] width 185 height 22
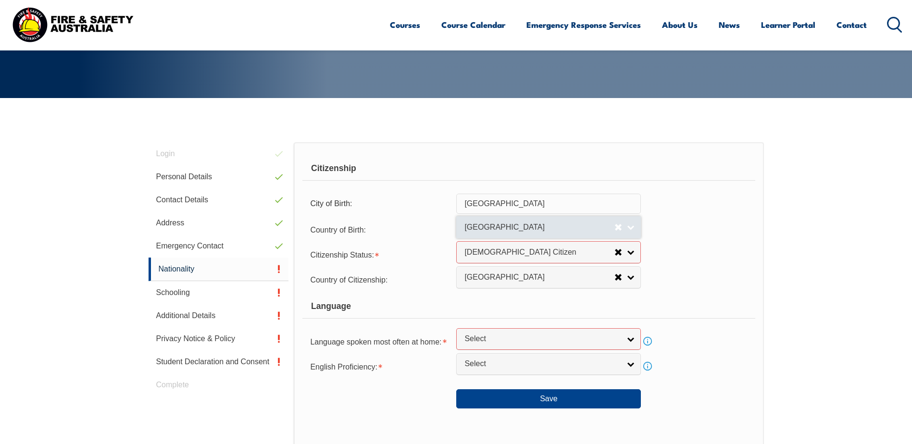
click at [632, 227] on link "[GEOGRAPHIC_DATA]" at bounding box center [548, 227] width 185 height 22
click at [698, 293] on form "Citizenship City of Birth: Adelaide Country of Birth: Adelie Land (France) Afgh…" at bounding box center [529, 283] width 453 height 252
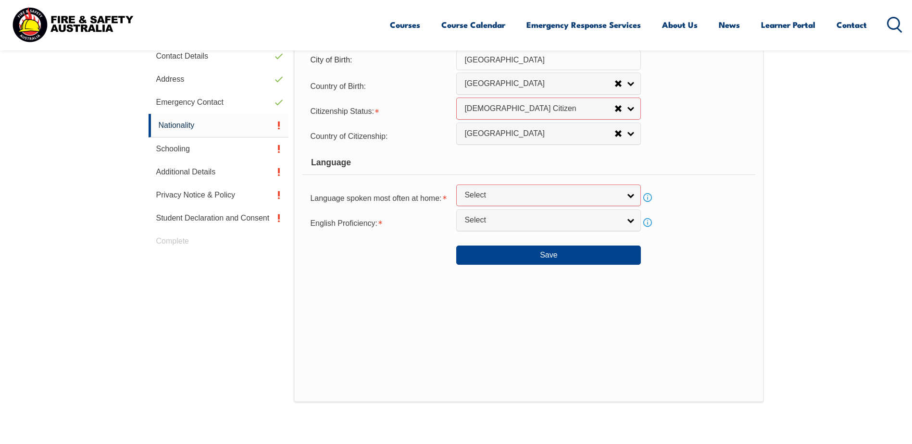
scroll to position [322, 0]
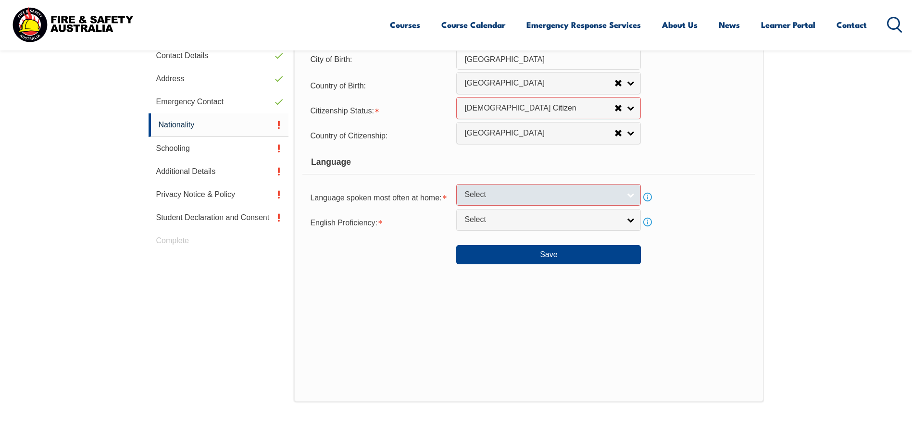
click at [635, 191] on link "Select" at bounding box center [548, 195] width 185 height 22
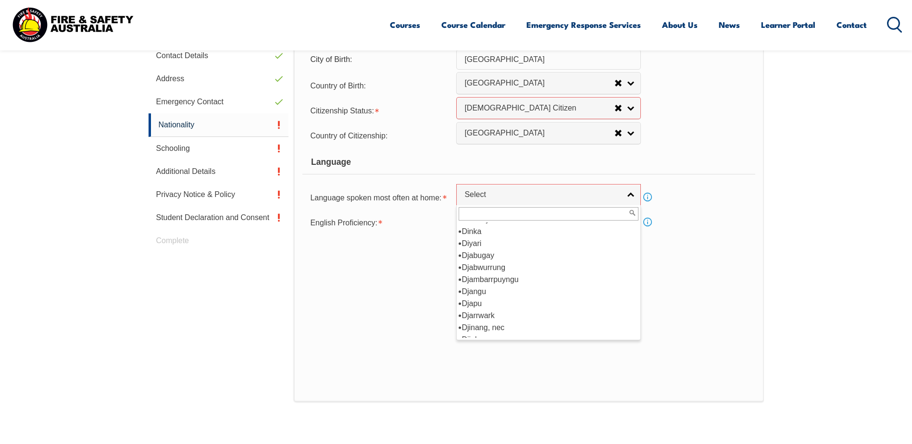
scroll to position [1159, 0]
click at [598, 311] on li "Fijian" at bounding box center [549, 315] width 180 height 12
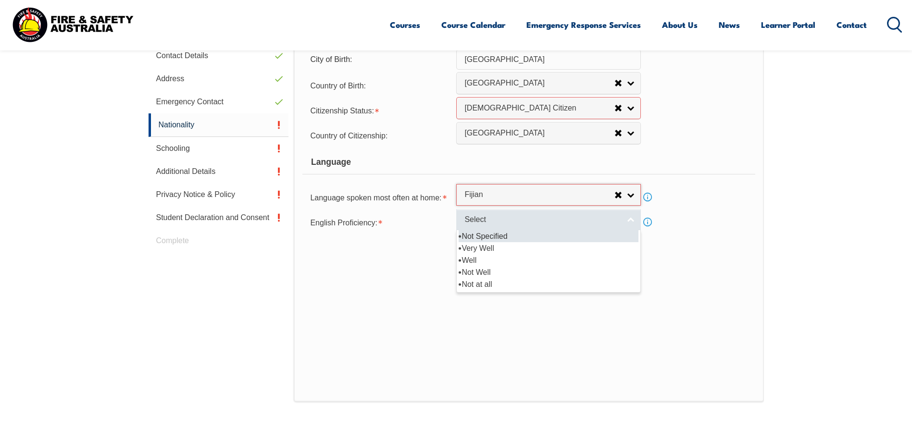
click at [632, 221] on link "Select" at bounding box center [548, 220] width 185 height 22
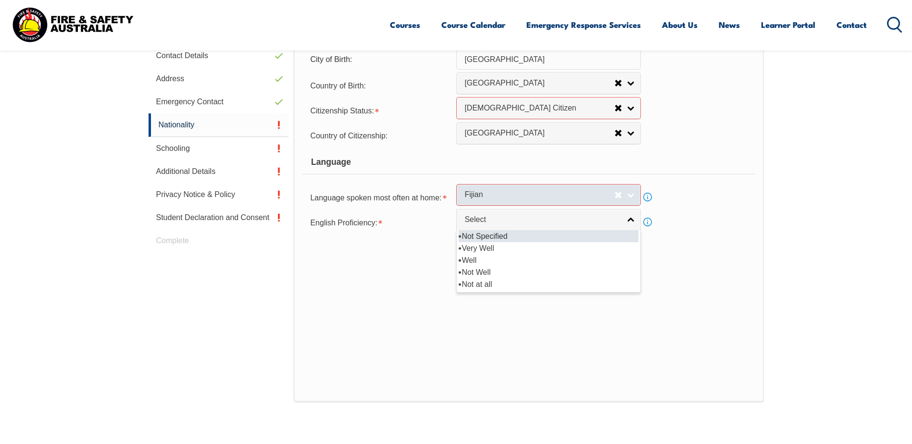
click at [630, 197] on link "Fijian" at bounding box center [548, 195] width 185 height 22
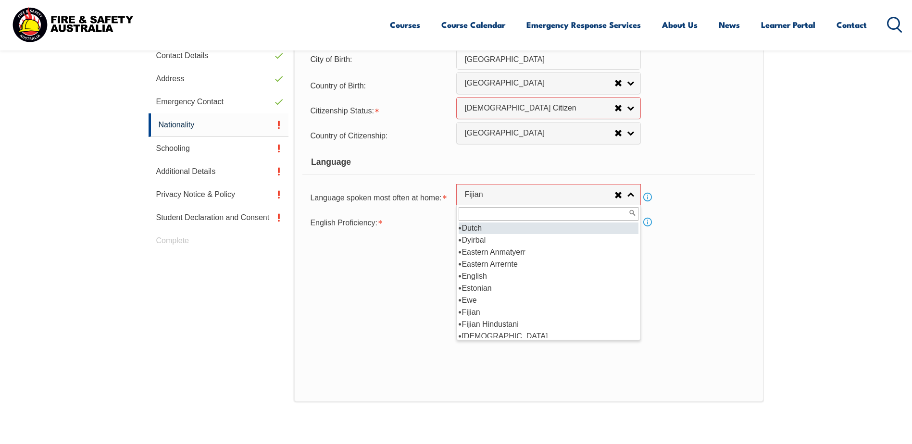
scroll to position [1162, 0]
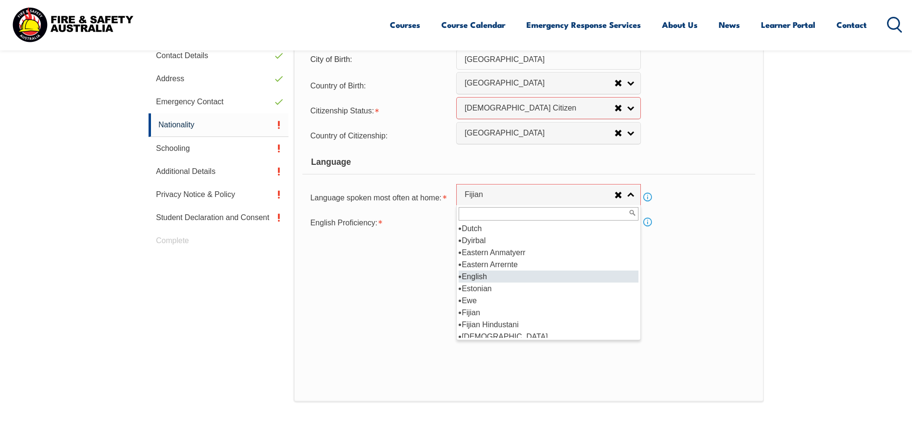
click at [582, 278] on li "English" at bounding box center [549, 277] width 180 height 12
select select "1201"
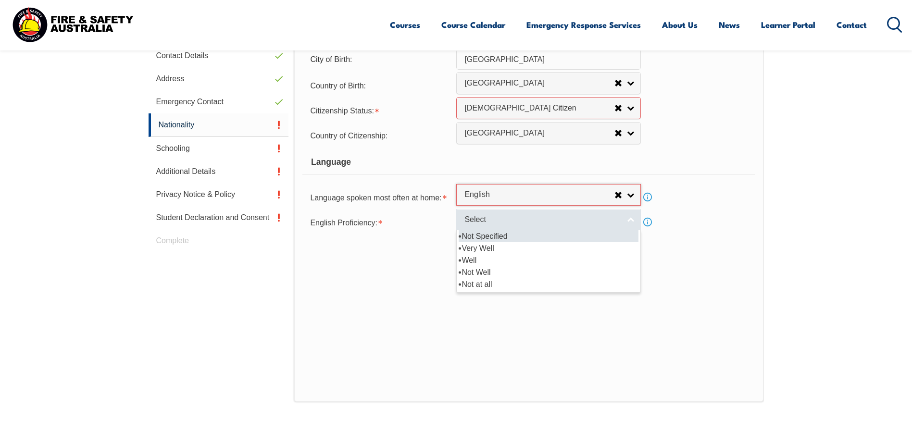
click at [630, 222] on link "Select" at bounding box center [548, 220] width 185 height 22
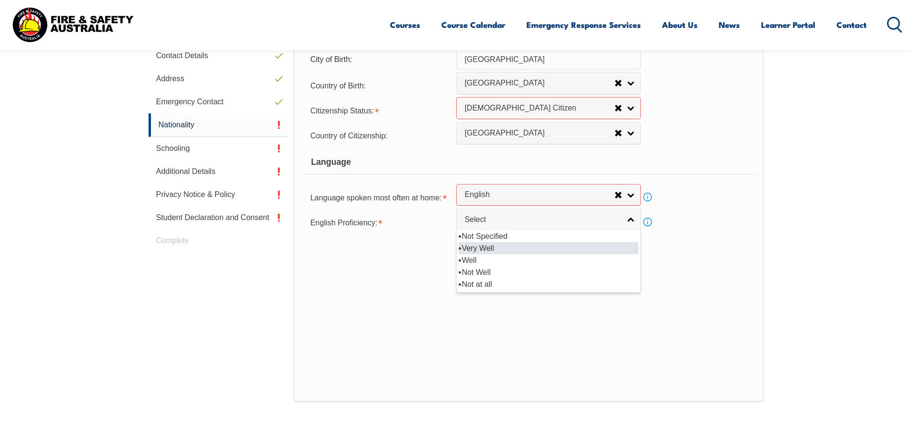
click at [631, 244] on li "Very Well" at bounding box center [549, 248] width 180 height 12
select select "1"
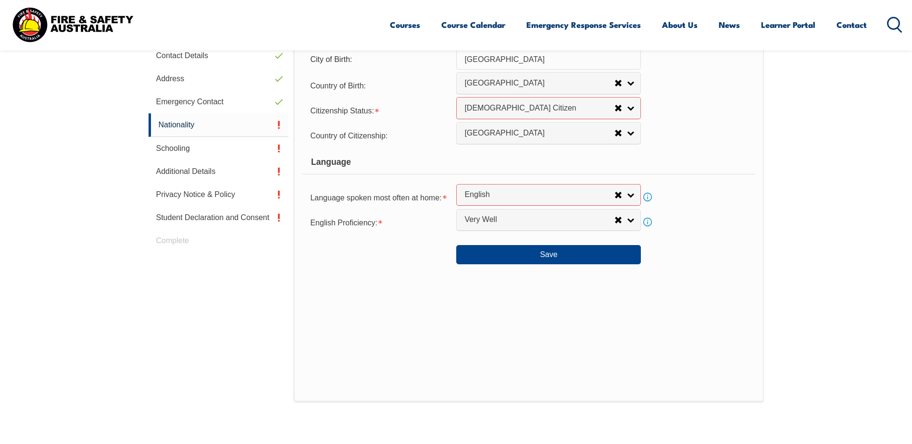
click at [438, 267] on div "Citizenship City of Birth: Adelaide Country of Birth: Adelie Land (France) Afgh…" at bounding box center [529, 200] width 470 height 404
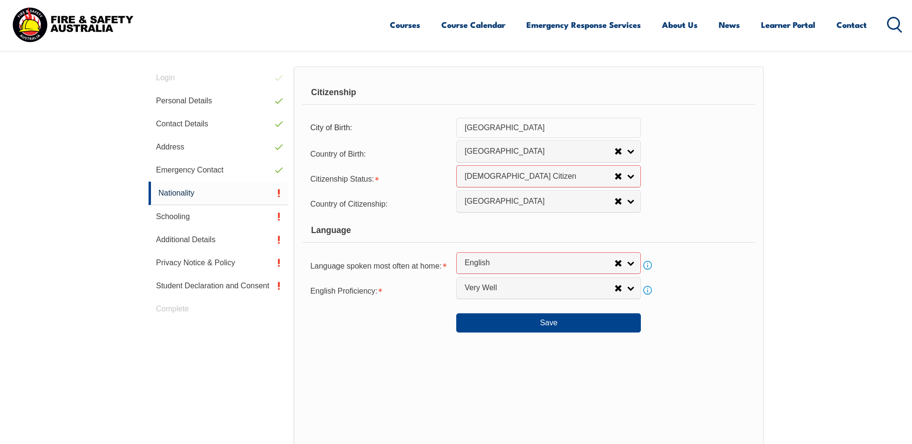
scroll to position [226, 0]
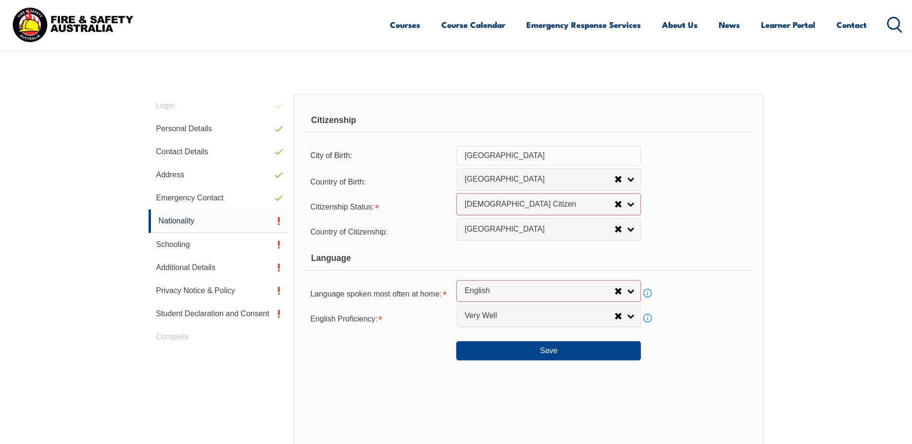
click at [724, 253] on div "Language" at bounding box center [529, 259] width 453 height 24
click at [645, 291] on link "Info" at bounding box center [647, 293] width 13 height 13
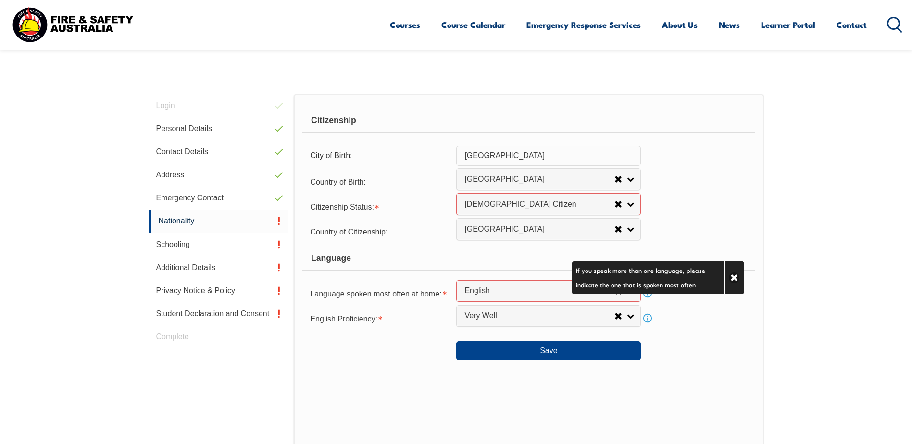
click at [673, 301] on div "Language spoken most often at home: Aboriginal English, so described Acehnese A…" at bounding box center [529, 293] width 453 height 19
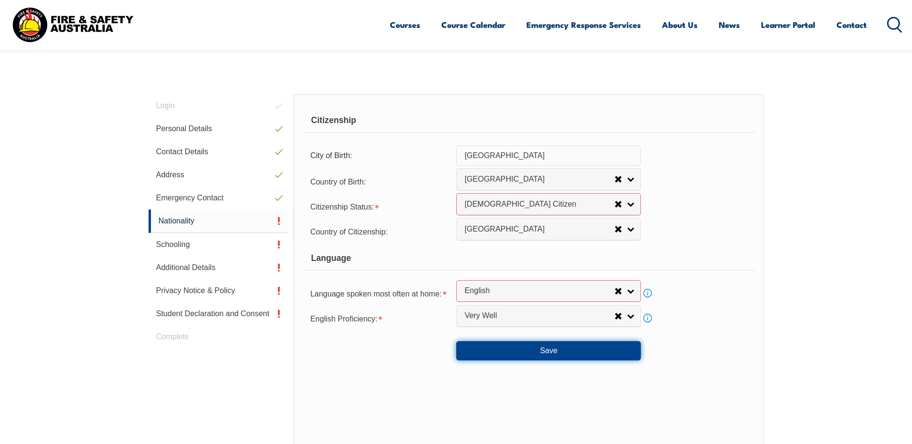
click at [560, 351] on button "Save" at bounding box center [548, 351] width 185 height 19
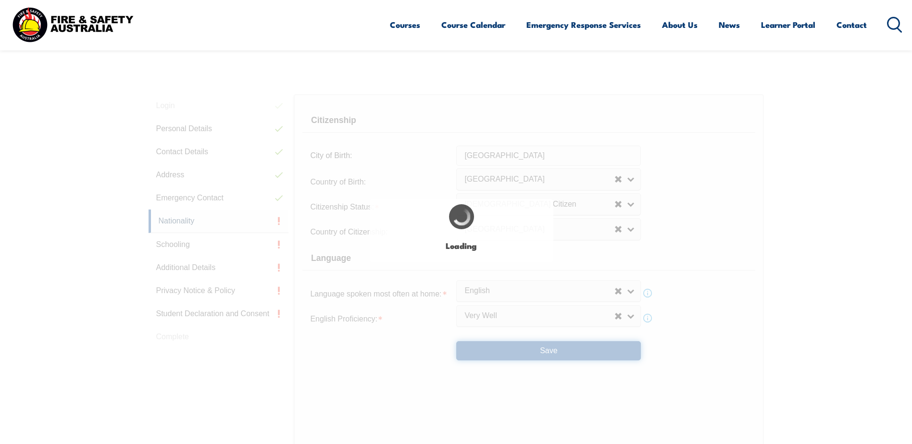
select select "false"
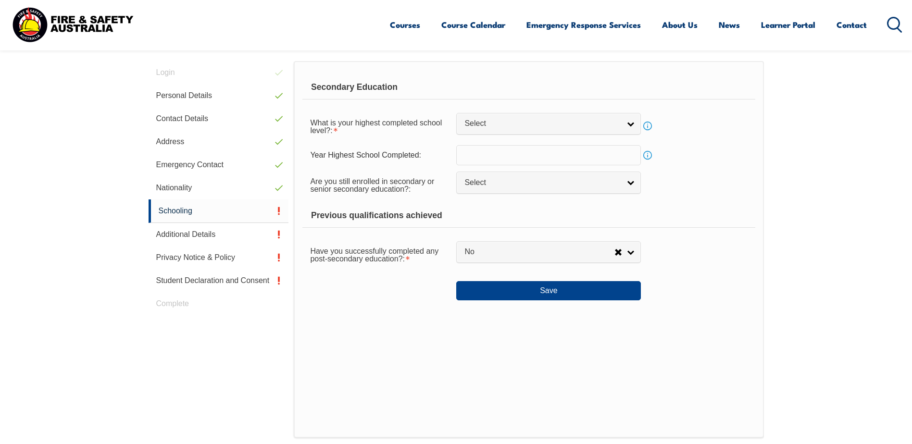
scroll to position [272, 0]
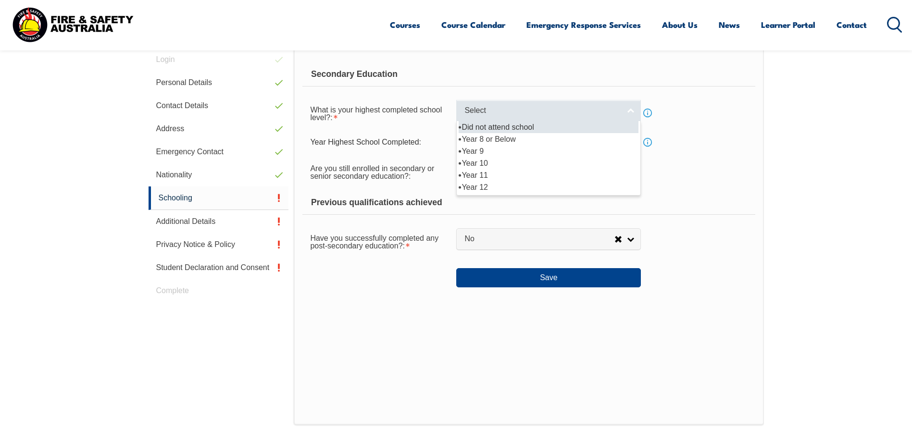
click at [633, 112] on link "Select" at bounding box center [548, 111] width 185 height 22
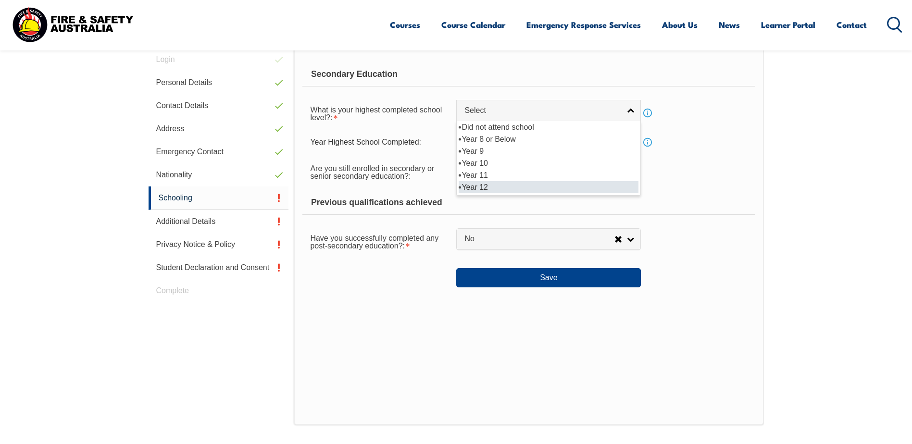
drag, startPoint x: 622, startPoint y: 176, endPoint x: 621, endPoint y: 186, distance: 10.1
click at [621, 186] on ul "Did not attend school Year 8 or Below Year 9 Year 10 Year 11 Year 12" at bounding box center [548, 157] width 182 height 72
select select "12"
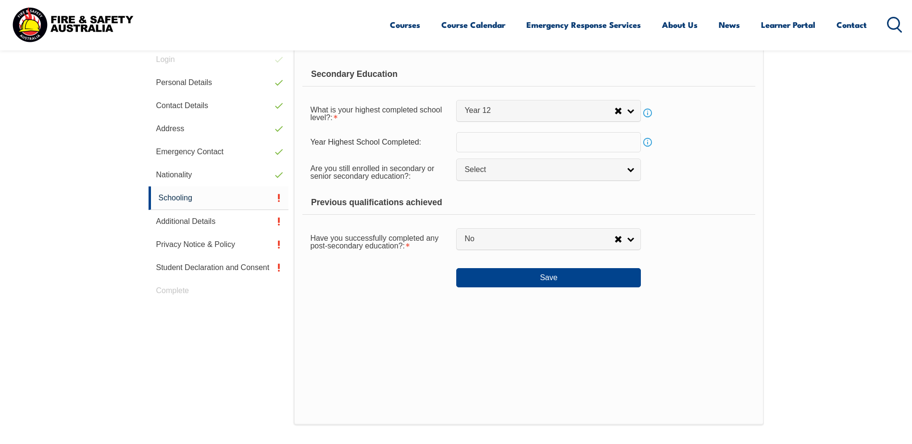
click at [710, 197] on div "Previous qualifications achieved" at bounding box center [529, 203] width 453 height 24
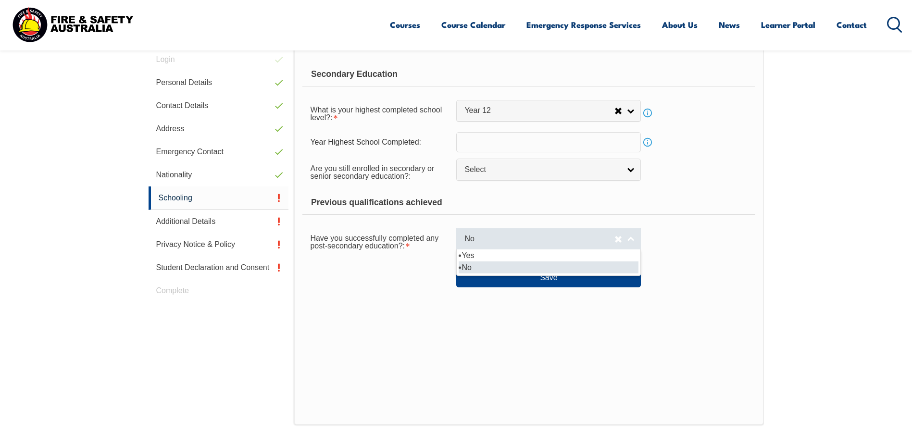
click at [634, 240] on link "No" at bounding box center [548, 239] width 185 height 22
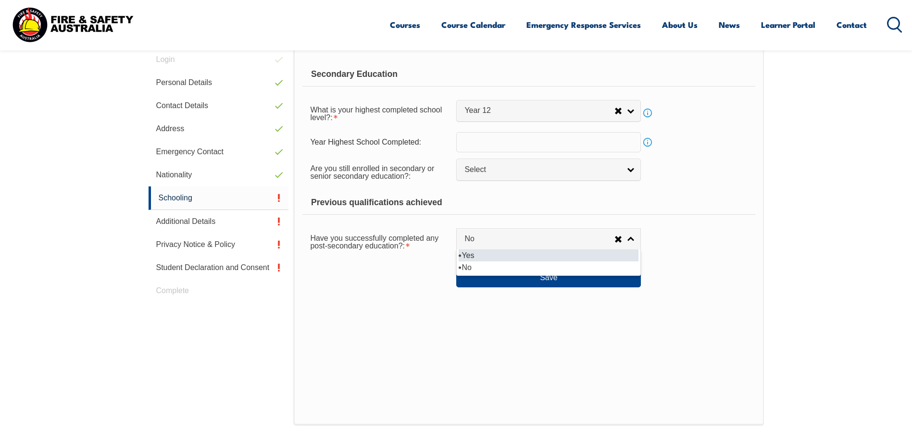
click at [608, 250] on li "Yes" at bounding box center [549, 256] width 180 height 12
select select "true"
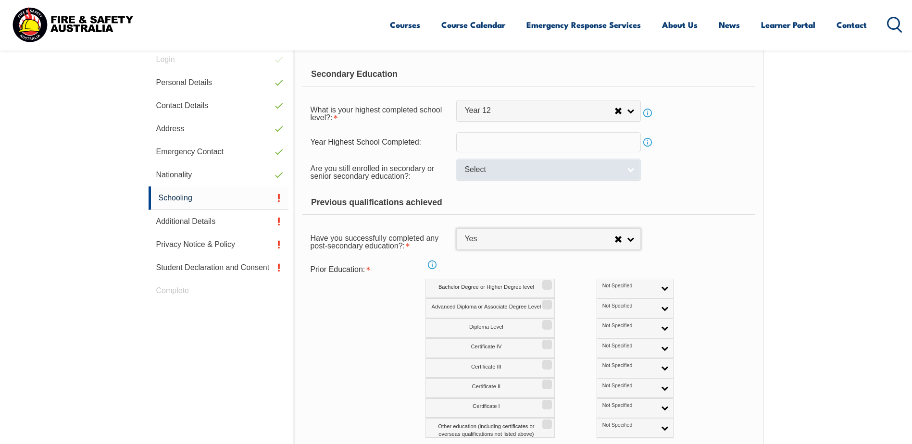
click at [625, 167] on link "Select" at bounding box center [548, 170] width 185 height 22
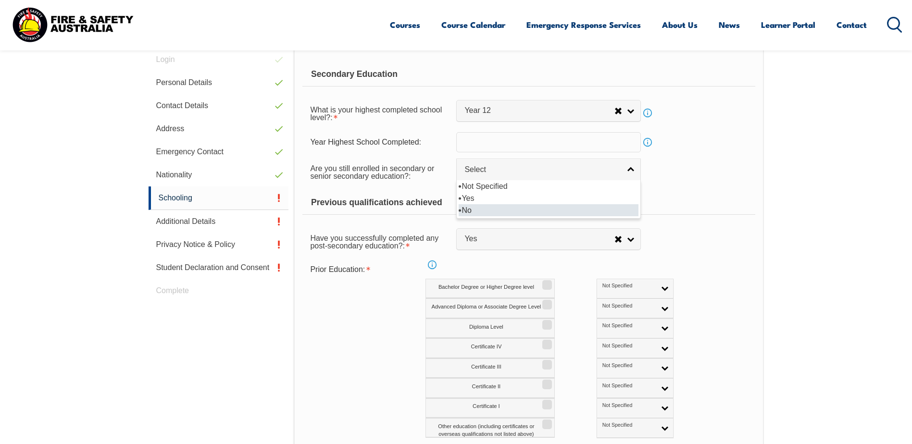
click at [622, 214] on li "No" at bounding box center [549, 210] width 180 height 12
select select "false"
click at [750, 221] on form "Secondary Education What is your highest completed school level?: Did not atten…" at bounding box center [529, 267] width 453 height 409
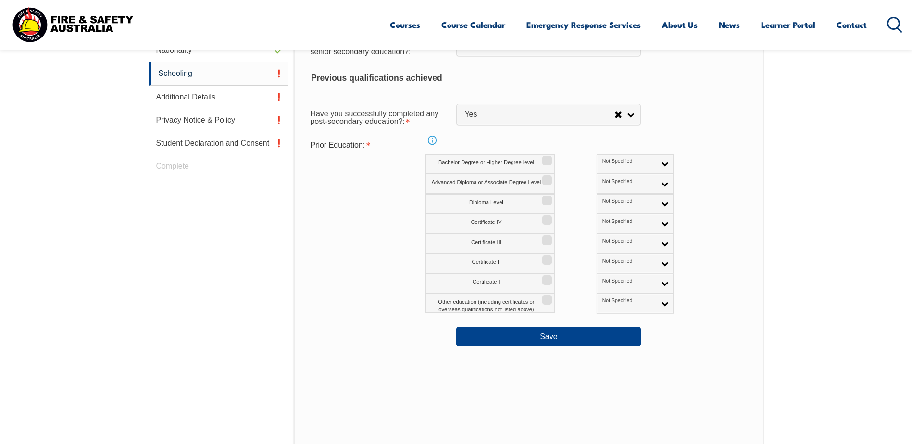
scroll to position [416, 0]
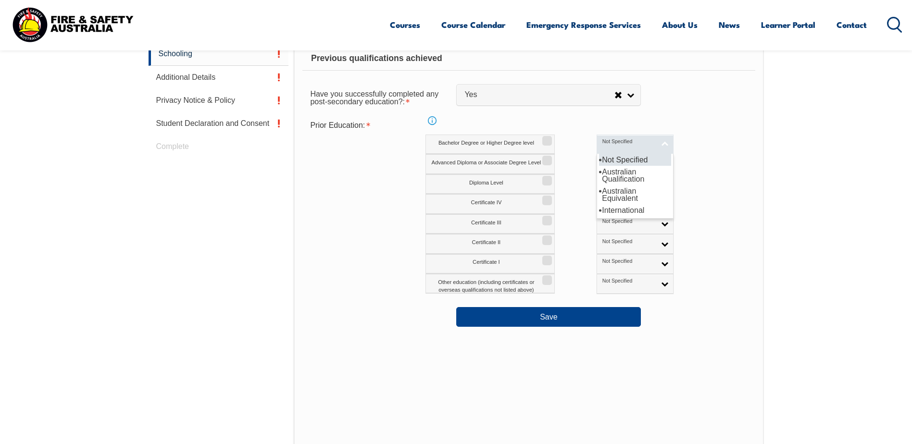
click at [623, 144] on link "Not Specified" at bounding box center [635, 145] width 77 height 20
click at [694, 151] on div "Bachelor Degree or Higher Degree level Not Specified Australian Qualification A…" at bounding box center [571, 145] width 290 height 20
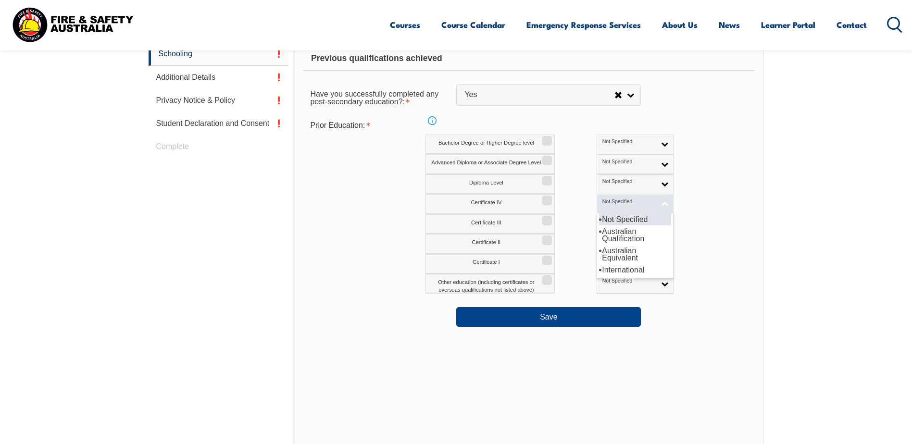
click at [624, 204] on link "Not Specified" at bounding box center [635, 204] width 77 height 20
click at [694, 197] on div "Certificate IV Not Specified Australian Qualification Australian Equivalent Int…" at bounding box center [571, 204] width 290 height 20
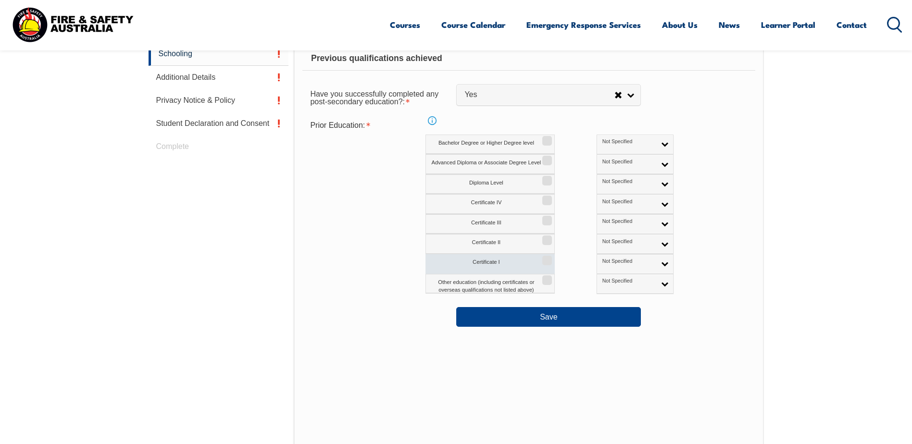
click at [549, 258] on input "Certificate I" at bounding box center [546, 257] width 6 height 1
checkbox input "true"
click at [548, 238] on input "Certificate II" at bounding box center [546, 237] width 6 height 1
checkbox input "true"
click at [553, 217] on label "Certificate III" at bounding box center [490, 225] width 129 height 20
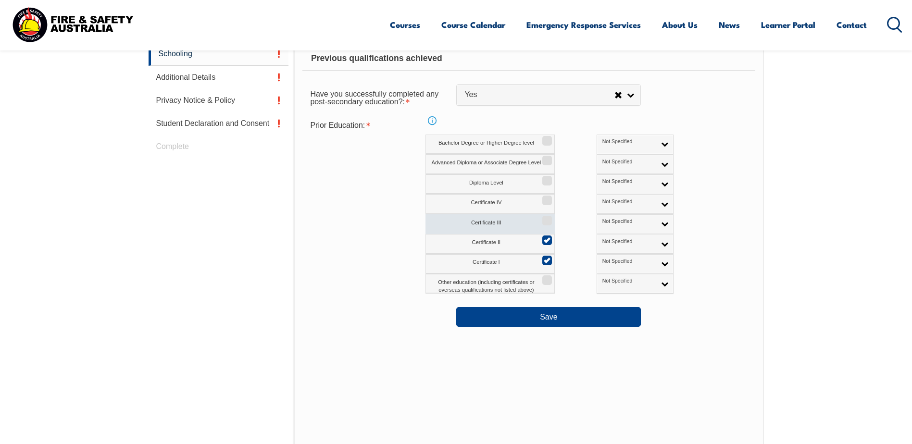
click at [549, 217] on input "Certificate III" at bounding box center [546, 217] width 6 height 1
checkbox input "true"
click at [549, 198] on input "Certificate IV" at bounding box center [546, 197] width 6 height 1
checkbox input "true"
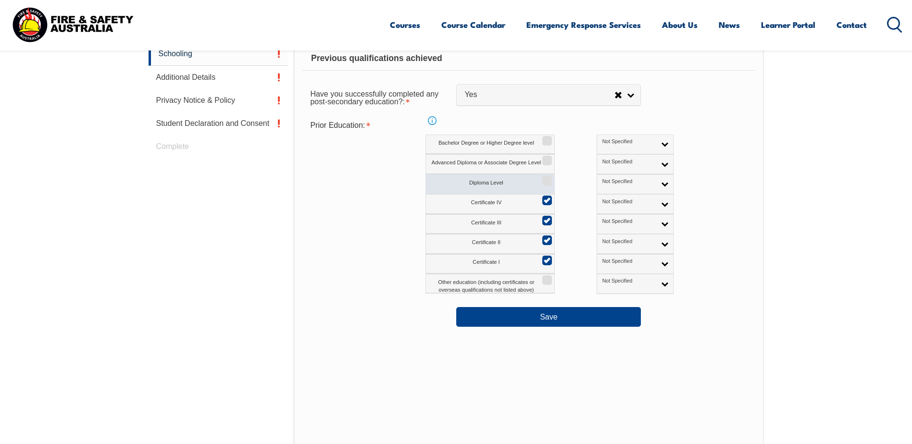
click at [549, 178] on input "Diploma Level" at bounding box center [546, 177] width 6 height 1
checkbox input "true"
click at [547, 257] on input "Certificate I" at bounding box center [546, 257] width 6 height 1
checkbox input "false"
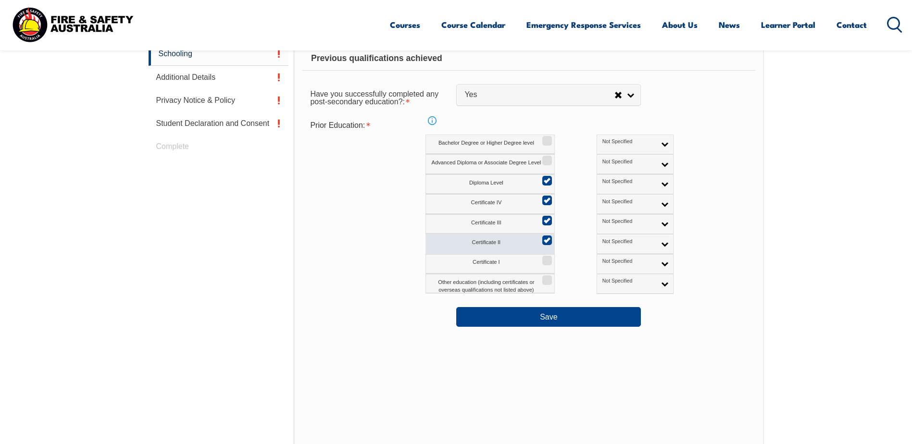
click at [546, 246] on label "Certificate II" at bounding box center [490, 244] width 129 height 20
click at [546, 238] on input "Certificate II" at bounding box center [546, 237] width 6 height 1
checkbox input "false"
click at [549, 178] on input "Diploma Level" at bounding box center [546, 177] width 6 height 1
checkbox input "false"
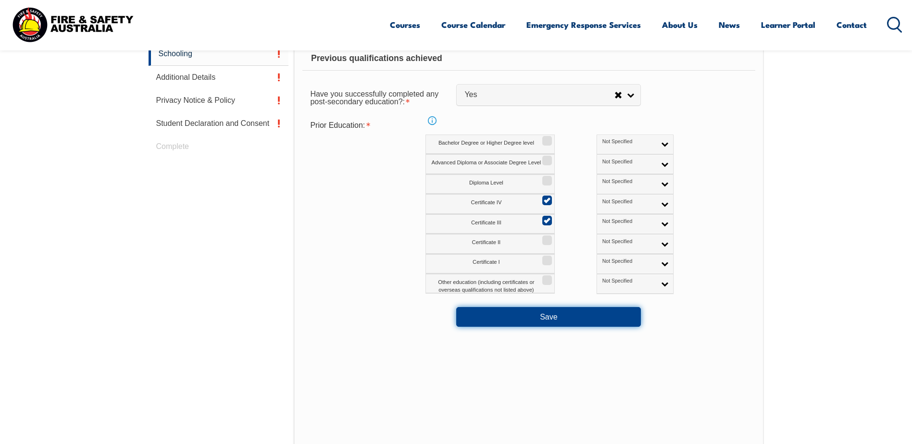
click at [572, 319] on button "Save" at bounding box center [548, 316] width 185 height 19
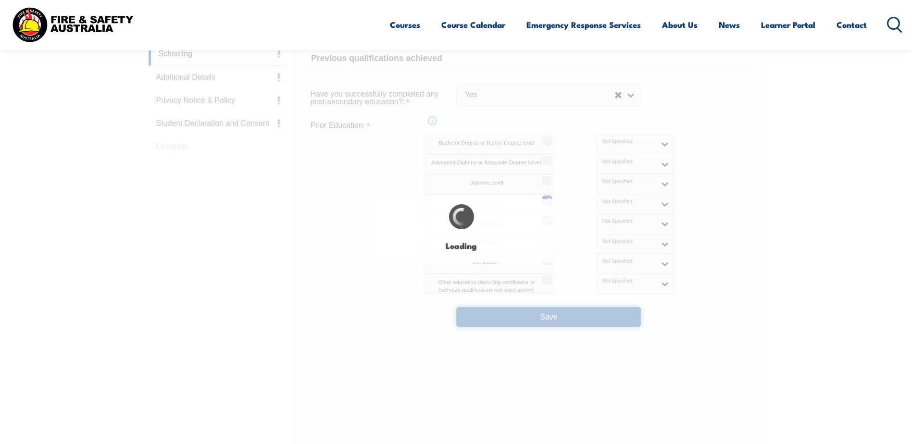
select select
select select "false"
select select "true"
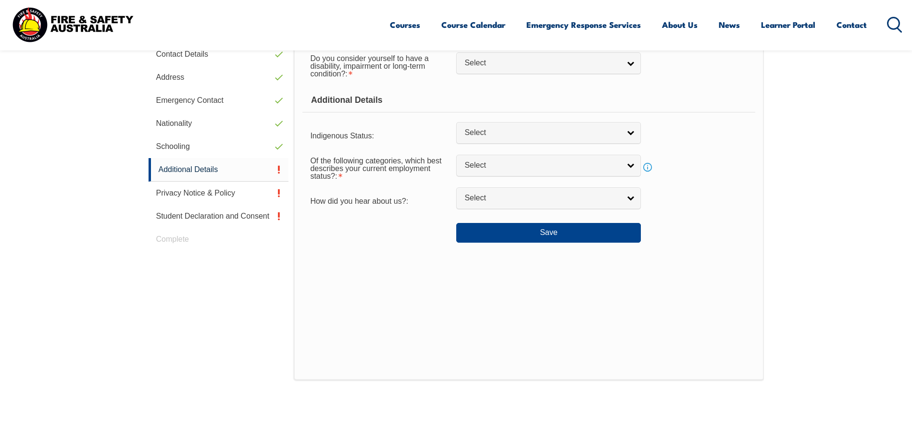
scroll to position [272, 0]
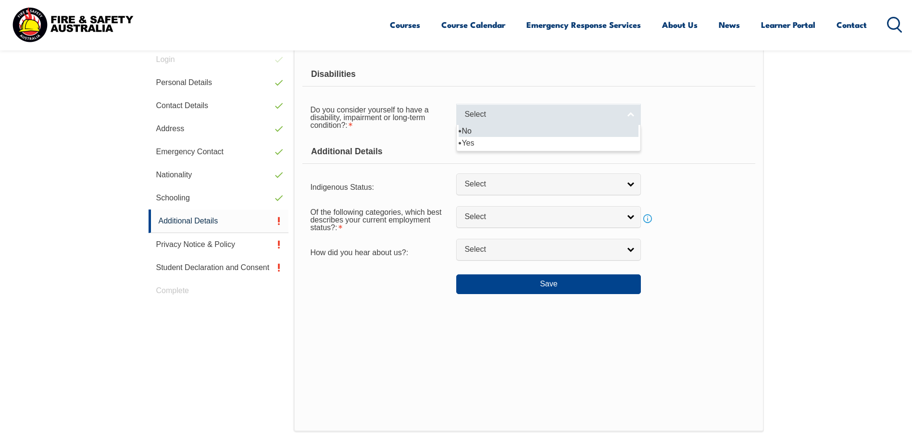
click at [631, 112] on link "Select" at bounding box center [548, 115] width 185 height 22
click at [620, 131] on li "No" at bounding box center [549, 131] width 180 height 12
select select "false"
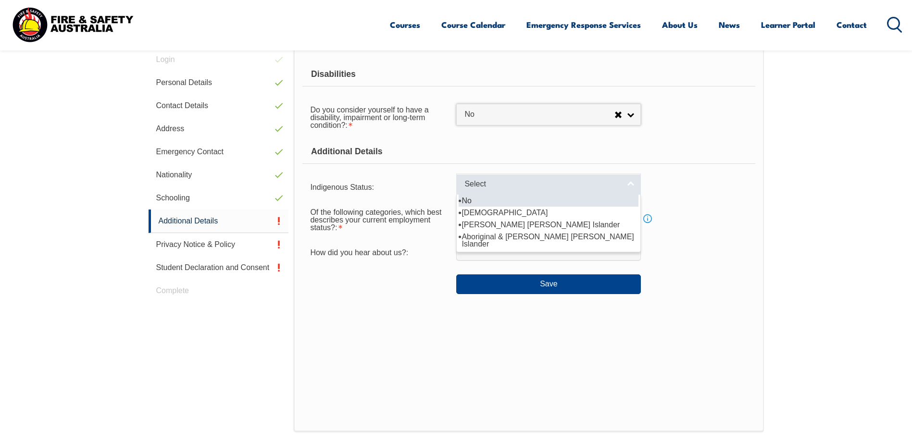
click at [631, 188] on link "Select" at bounding box center [548, 185] width 185 height 22
click at [599, 189] on span "Select" at bounding box center [543, 184] width 156 height 10
click at [632, 190] on link "Select" at bounding box center [548, 185] width 185 height 22
click at [613, 203] on li "No" at bounding box center [549, 201] width 180 height 12
select select "4"
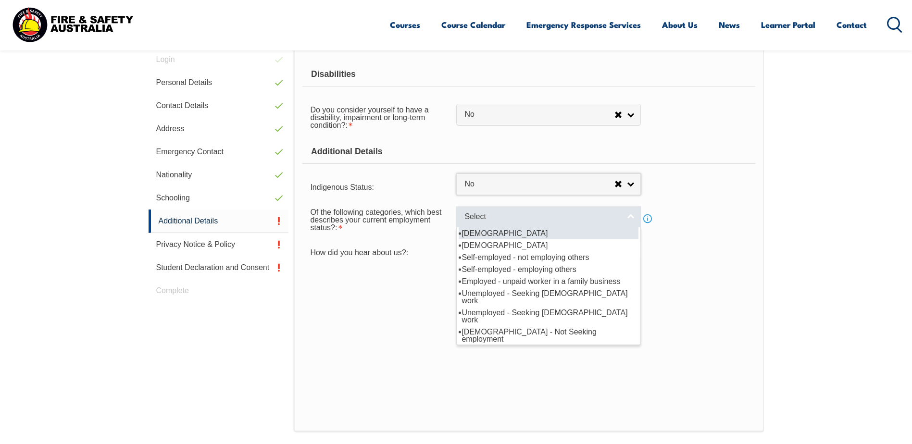
click at [628, 216] on link "Select" at bounding box center [548, 217] width 185 height 22
click at [593, 237] on li "[DEMOGRAPHIC_DATA]" at bounding box center [549, 234] width 180 height 12
select select "1"
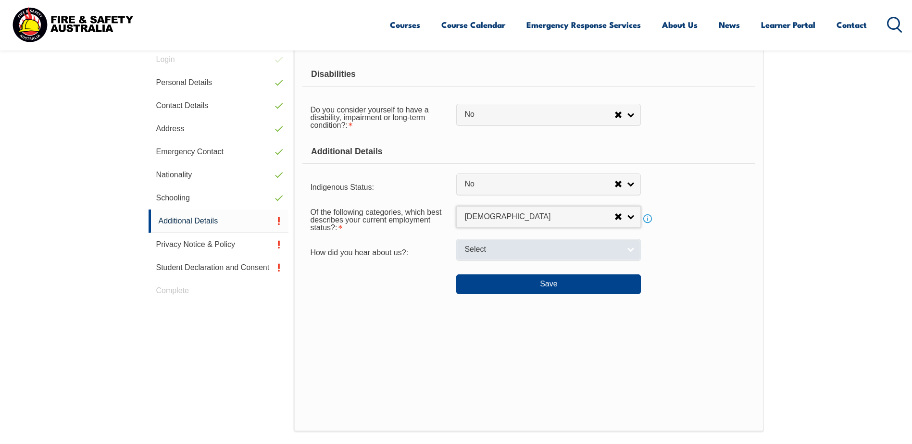
click at [631, 249] on link "Select" at bounding box center [548, 250] width 185 height 22
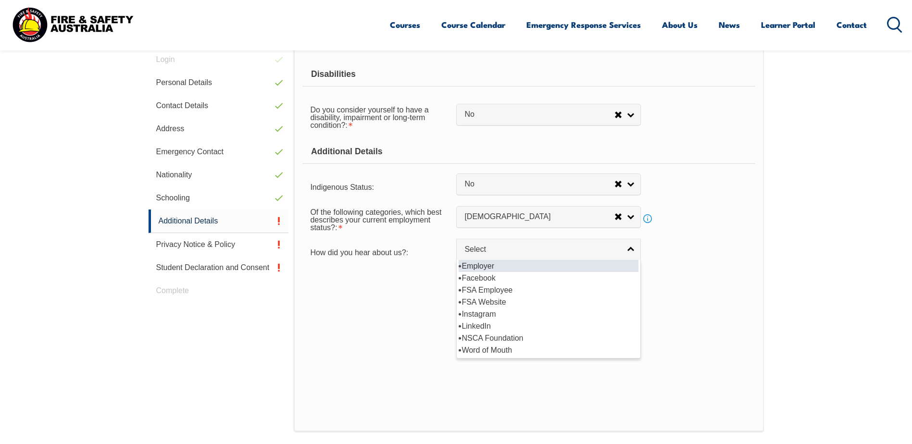
click at [625, 264] on li "Employer" at bounding box center [549, 266] width 180 height 12
select select "8019"
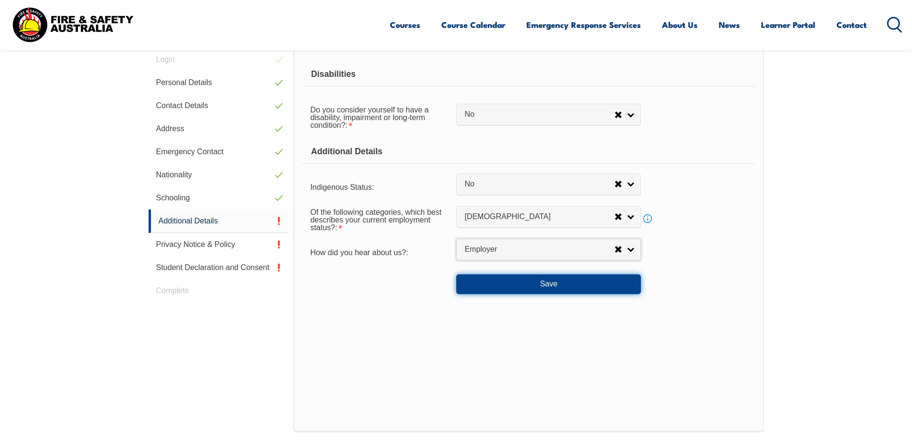
click at [573, 279] on button "Save" at bounding box center [548, 284] width 185 height 19
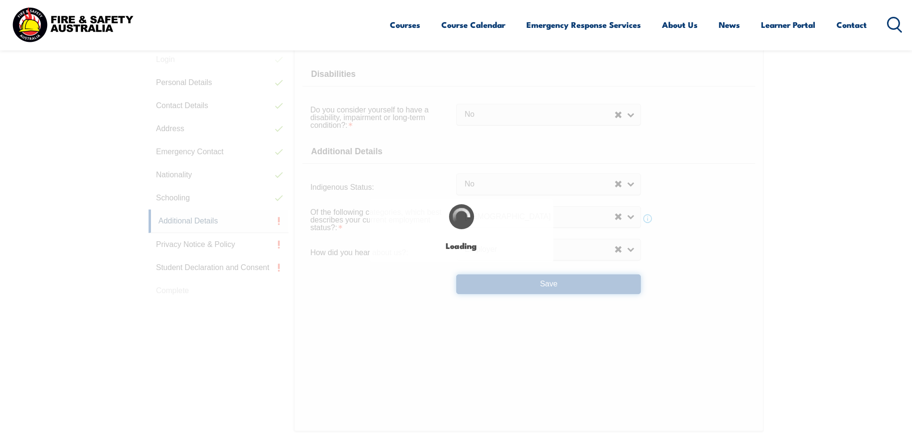
select select "false"
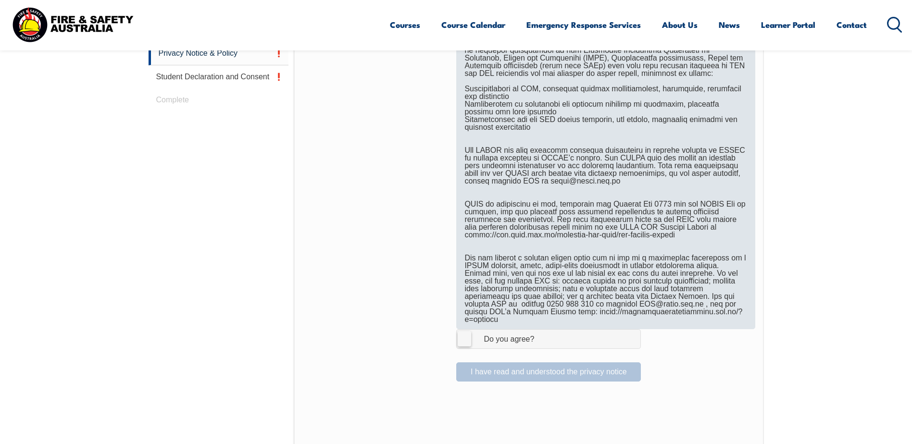
scroll to position [464, 0]
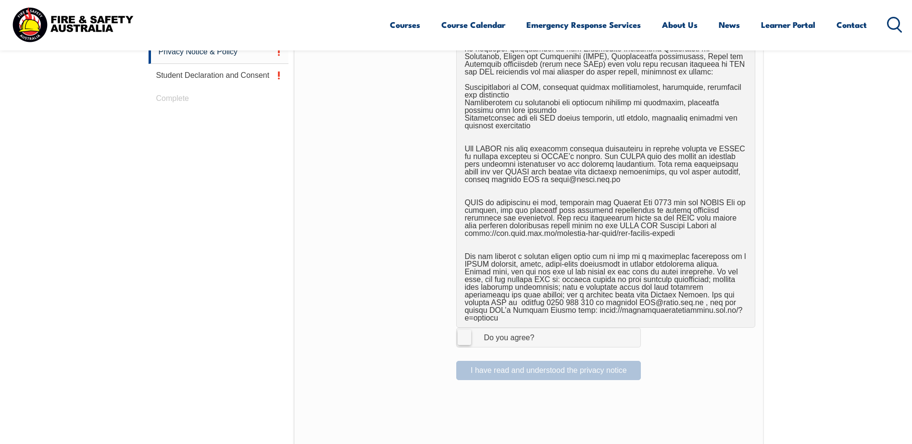
click at [495, 364] on div "I have read and understood the privacy notice" at bounding box center [529, 367] width 453 height 27
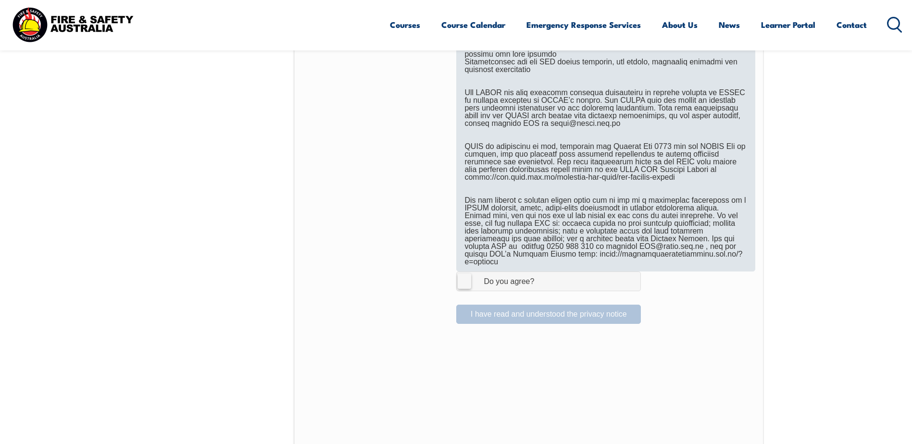
scroll to position [529, 0]
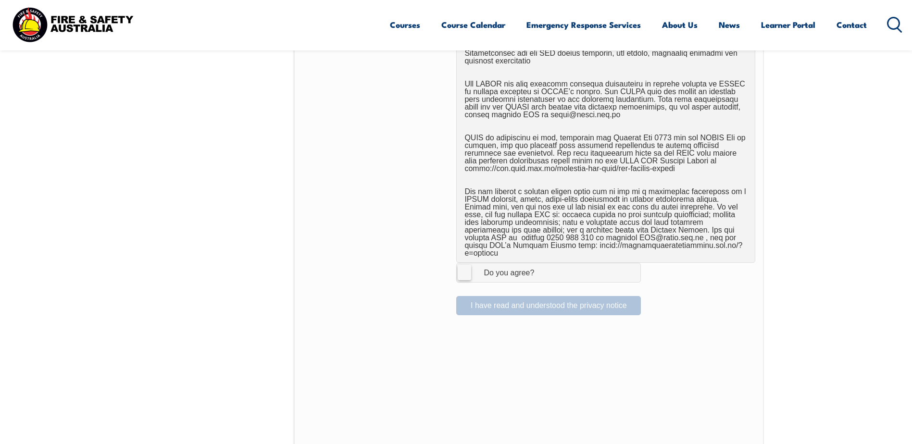
click at [463, 266] on label "I Agree Do you agree?" at bounding box center [548, 272] width 185 height 19
click at [542, 266] on input "I Agree Do you agree?" at bounding box center [550, 273] width 16 height 18
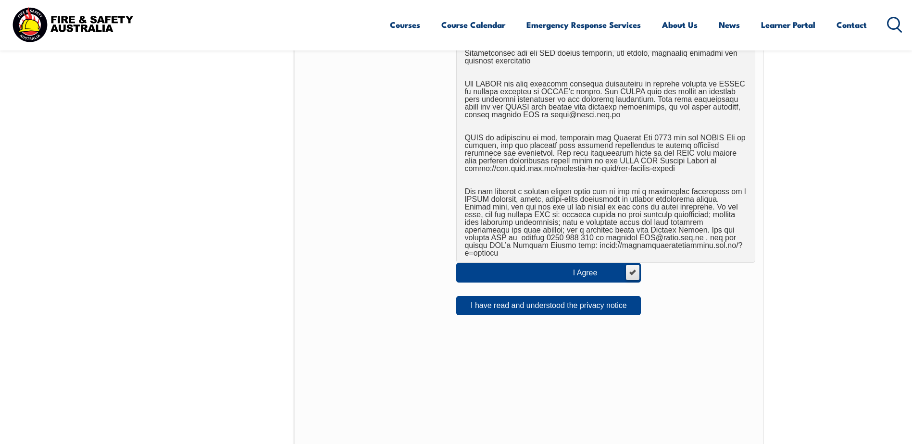
click at [632, 266] on label "I Agree Do you agree?" at bounding box center [548, 272] width 185 height 19
click at [632, 266] on input "I Agree Do you agree?" at bounding box center [632, 273] width 16 height 18
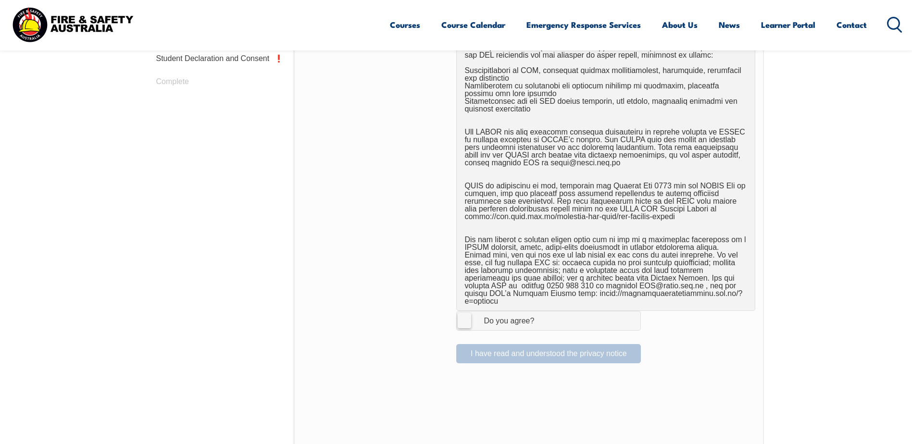
scroll to position [240, 0]
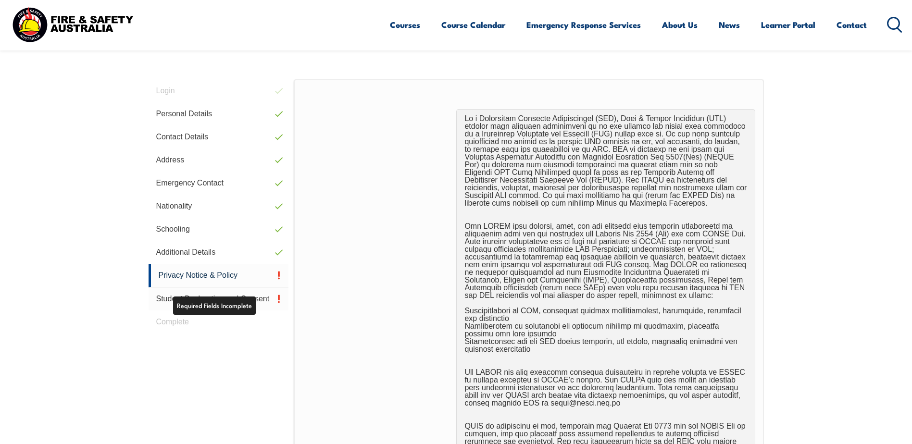
click at [272, 299] on link "Student Declaration and Consent" at bounding box center [219, 299] width 140 height 23
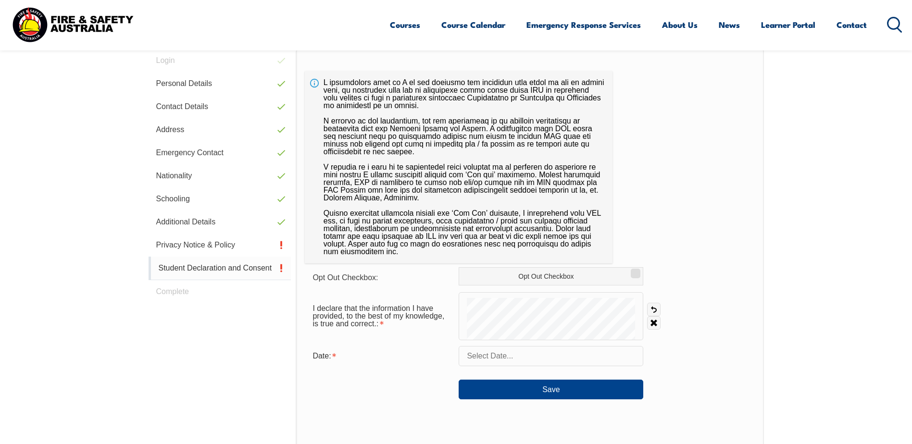
scroll to position [272, 0]
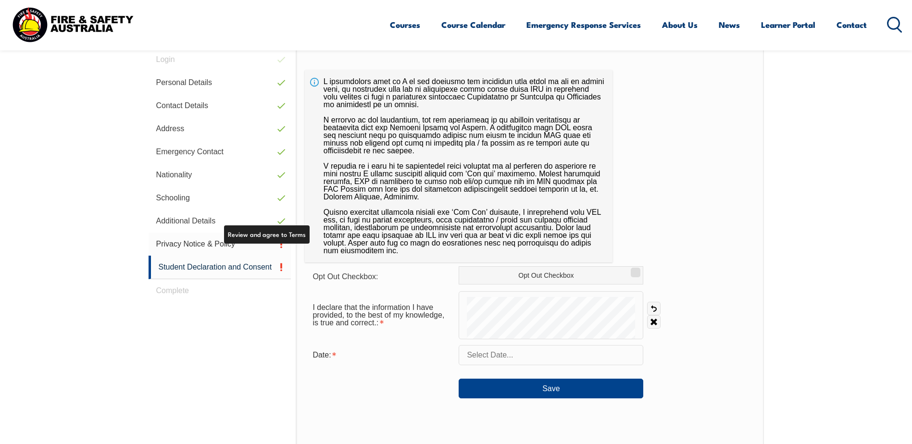
click at [214, 246] on link "Privacy Notice & Policy" at bounding box center [220, 244] width 143 height 23
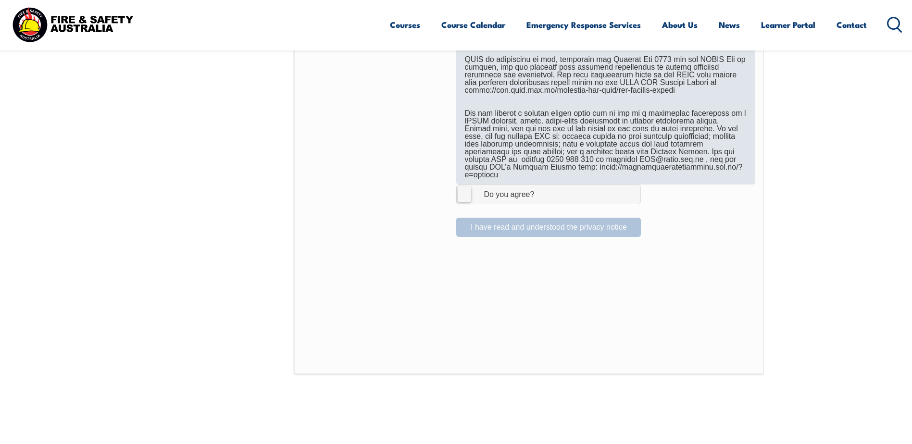
scroll to position [608, 0]
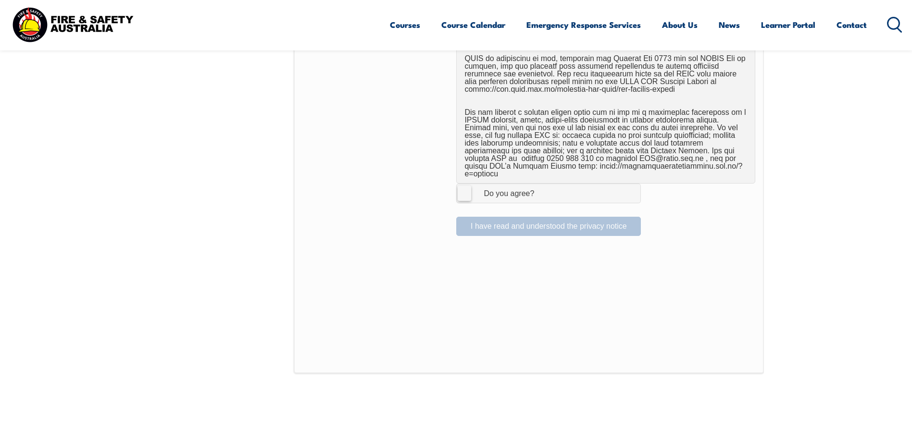
click at [462, 187] on label "I Agree Do you agree?" at bounding box center [548, 193] width 185 height 19
click at [542, 187] on input "I Agree Do you agree?" at bounding box center [550, 193] width 16 height 18
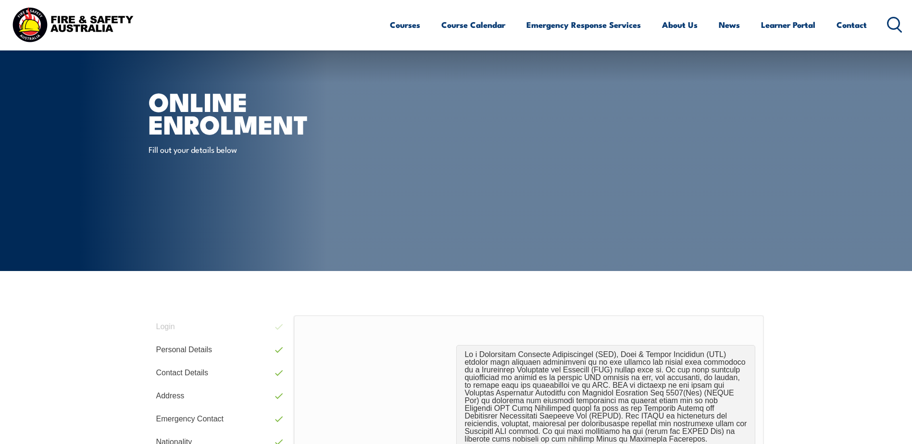
scroll to position [0, 0]
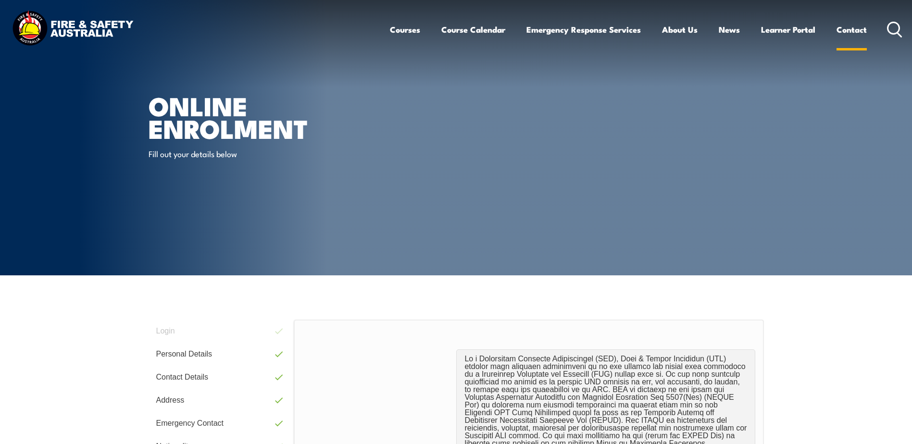
click at [850, 29] on link "Contact" at bounding box center [852, 29] width 30 height 25
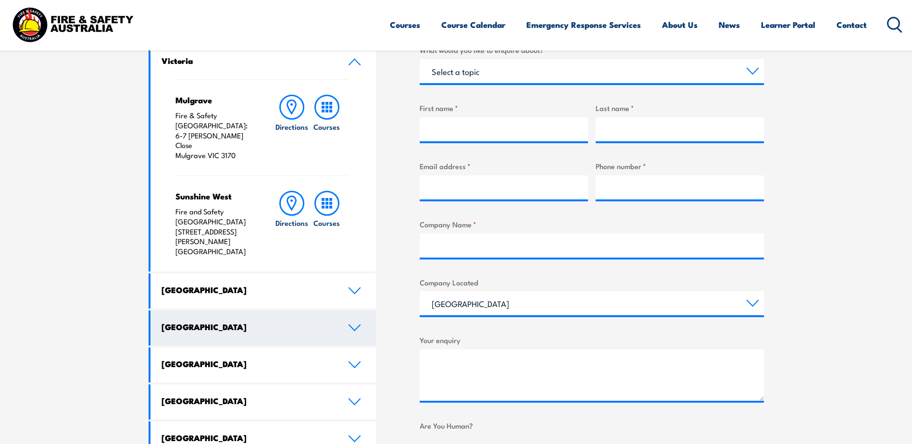
scroll to position [385, 0]
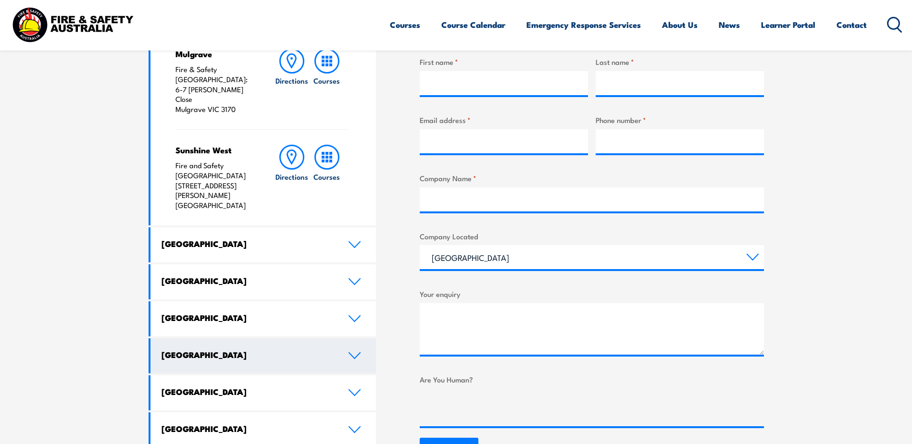
click at [353, 352] on icon at bounding box center [354, 356] width 13 height 8
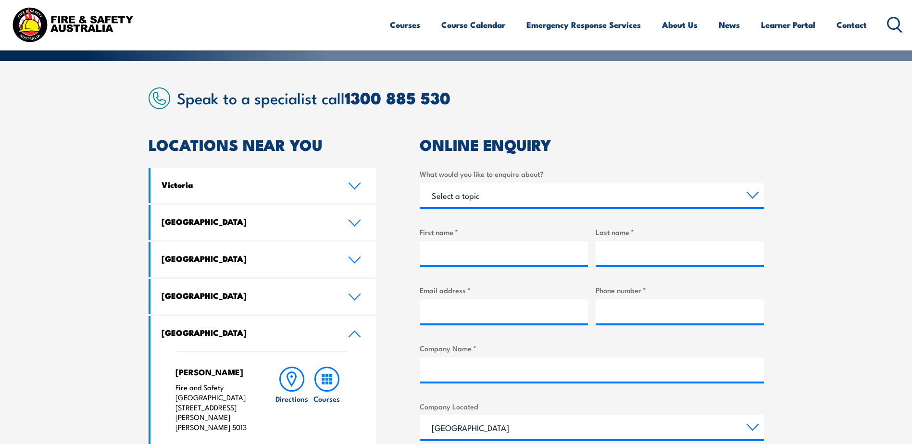
scroll to position [144, 0]
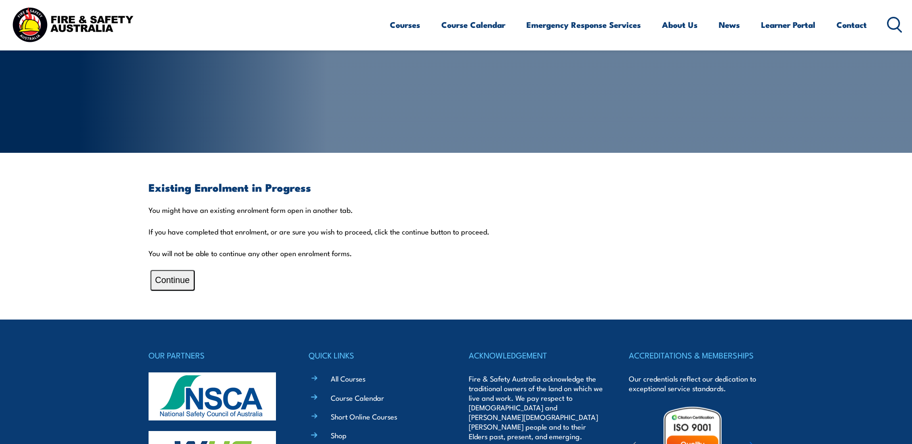
scroll to position [96, 0]
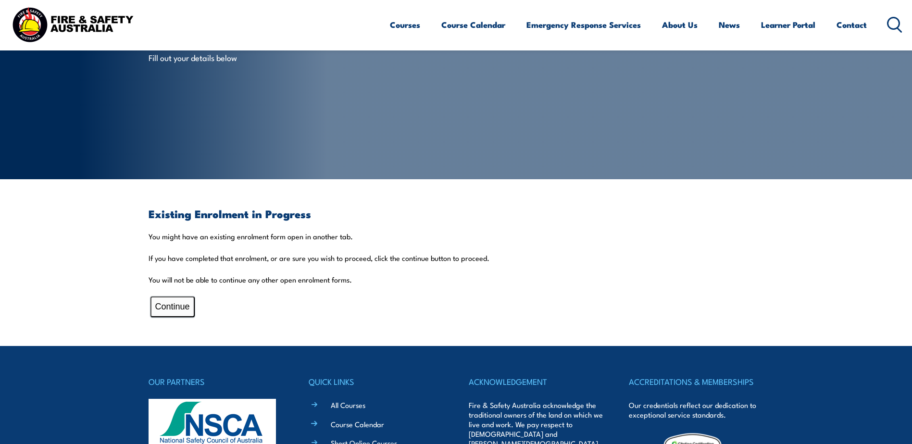
click at [168, 303] on button "Continue" at bounding box center [173, 307] width 44 height 21
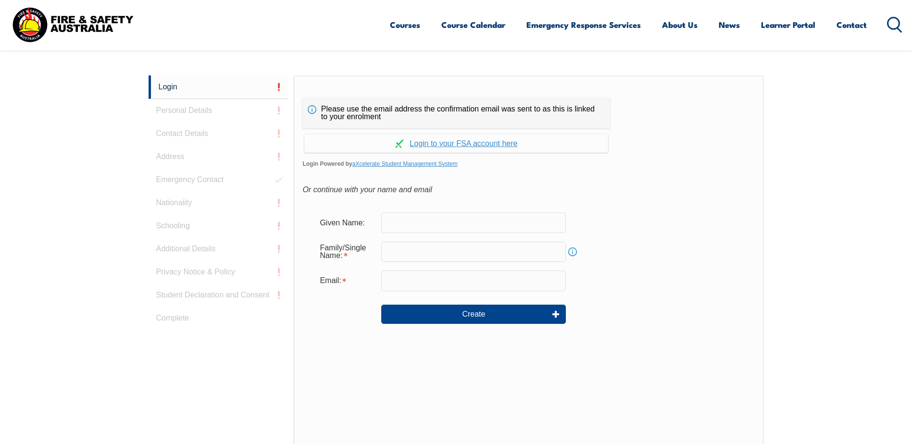
scroll to position [256, 0]
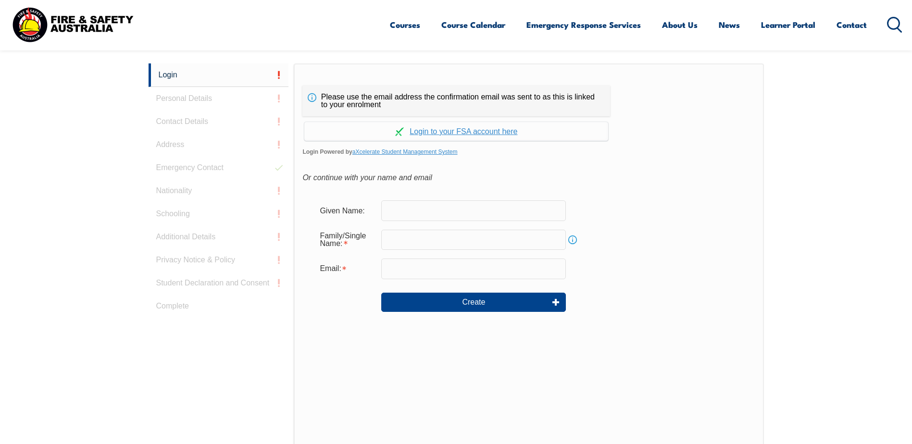
click at [283, 101] on div "Login Personal Details Contact Details Address Emergency Contact Nationality Sc…" at bounding box center [222, 303] width 146 height 481
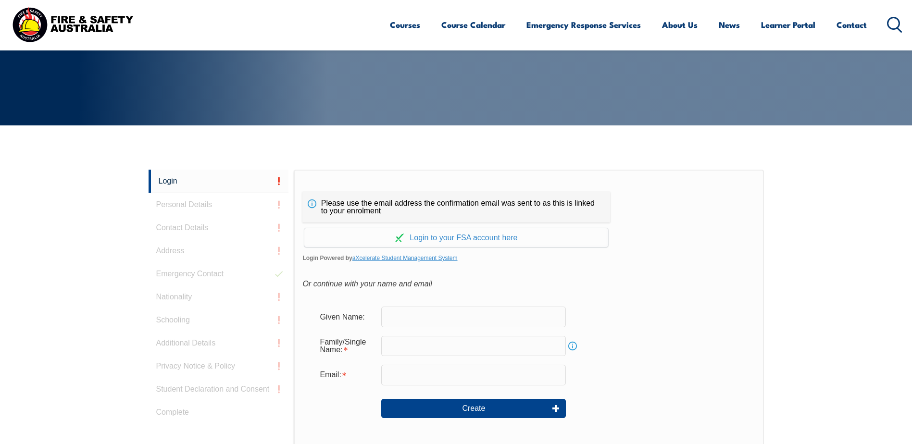
scroll to position [85, 0]
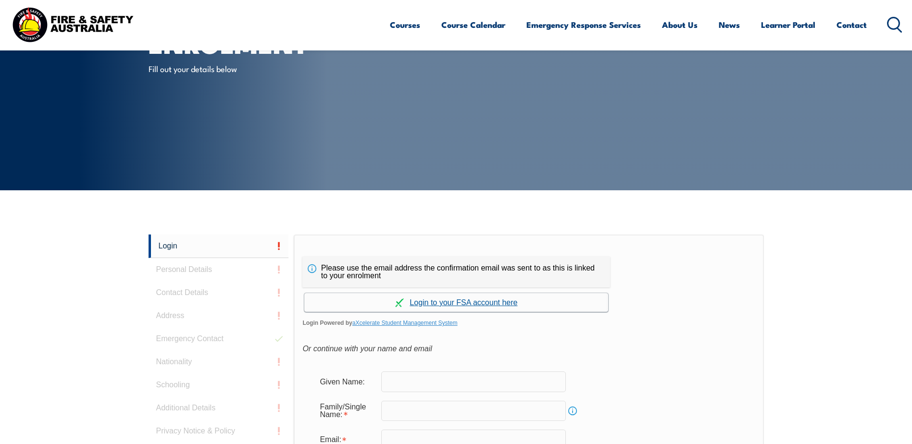
click at [505, 303] on link "Continue with aXcelerate" at bounding box center [456, 302] width 304 height 19
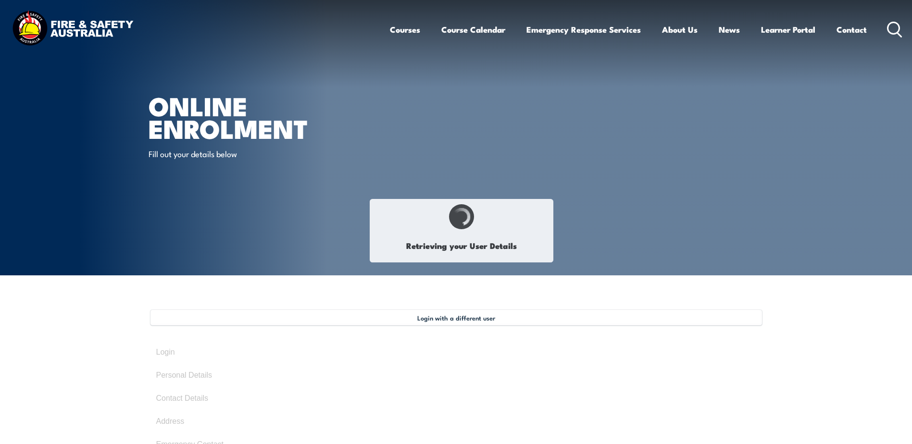
type input "[PERSON_NAME]"
type input "Tenikoff"
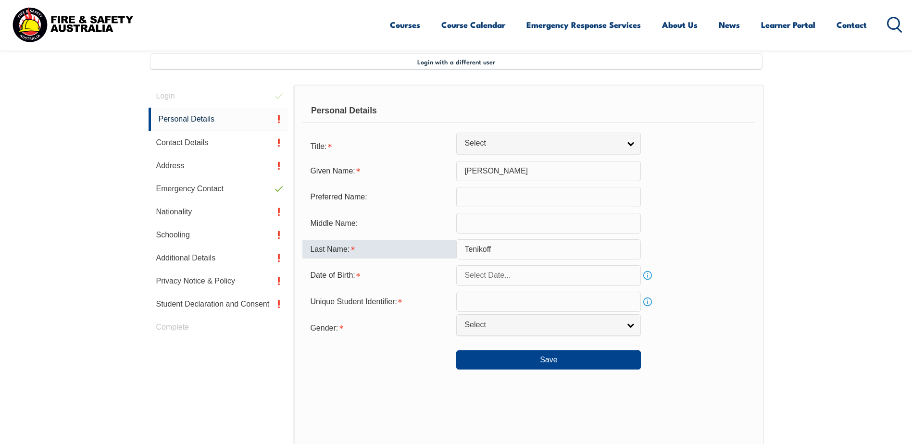
scroll to position [270, 0]
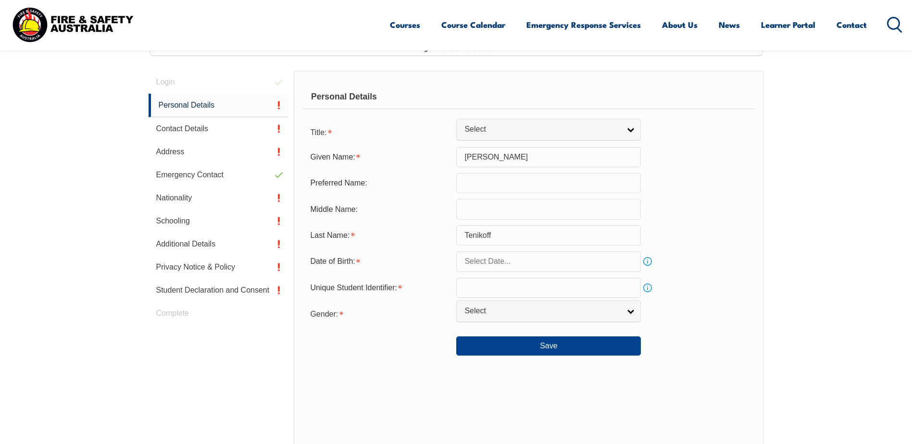
click at [412, 47] on header "Courses Course Calendar Emergency Response Services Services Overview Emergency…" at bounding box center [456, 25] width 912 height 51
click at [852, 26] on link "Contact" at bounding box center [852, 24] width 30 height 25
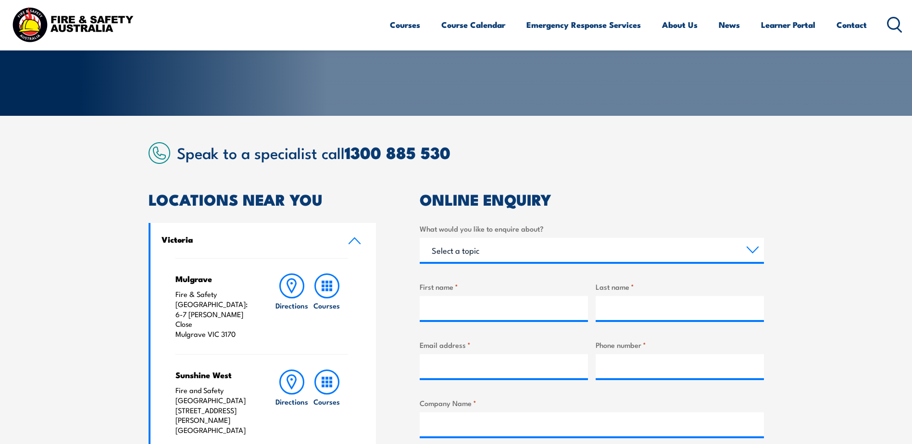
scroll to position [192, 0]
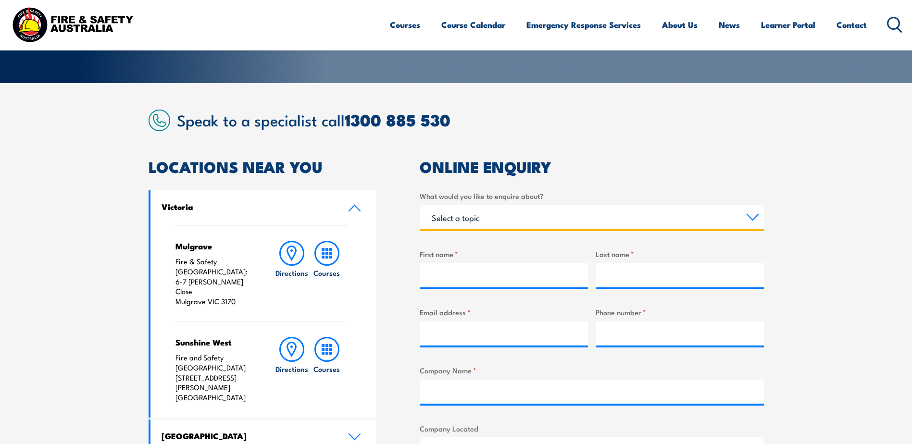
click at [757, 223] on select "Select a topic Training Emergency Response Services General Enquiry" at bounding box center [592, 217] width 344 height 24
select select "Training"
click at [420, 205] on select "Select a topic Training Emergency Response Services General Enquiry" at bounding box center [592, 217] width 344 height 24
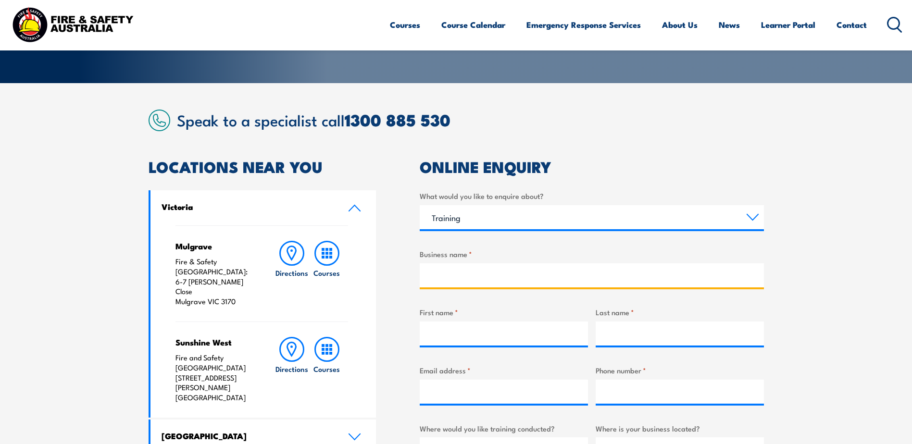
click at [493, 271] on input "Business name *" at bounding box center [592, 276] width 344 height 24
type input "SIG"
type input "[PERSON_NAME]"
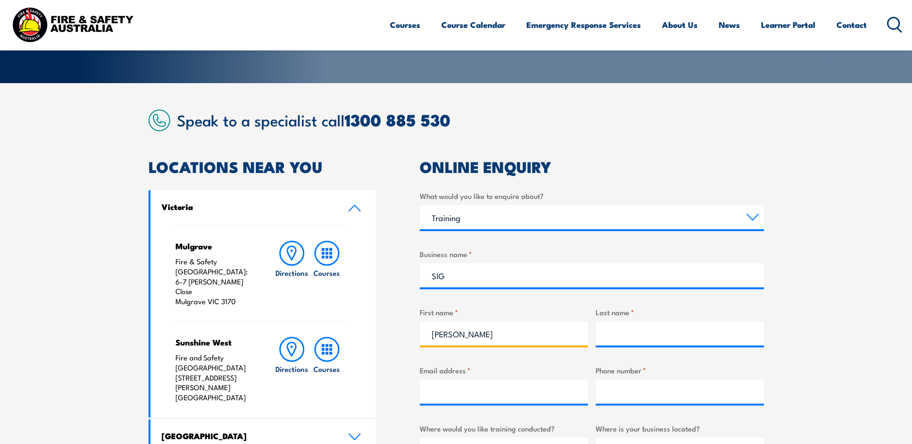
type input "Tenikoff"
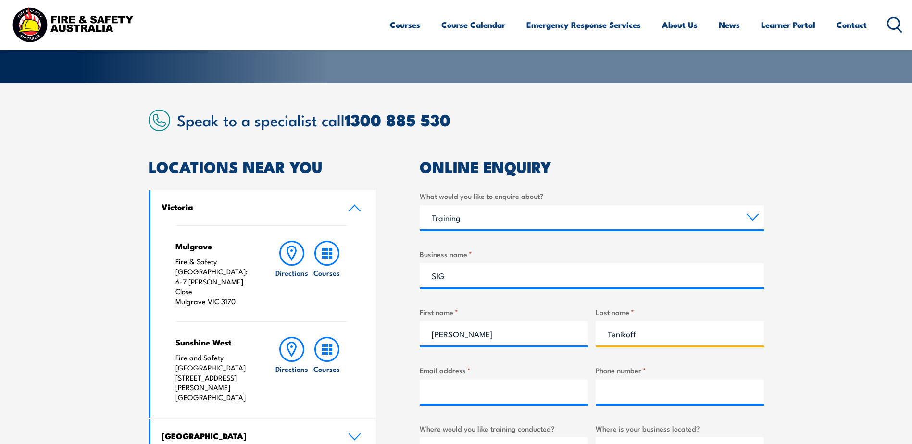
type input "davetenny@hotmail.com"
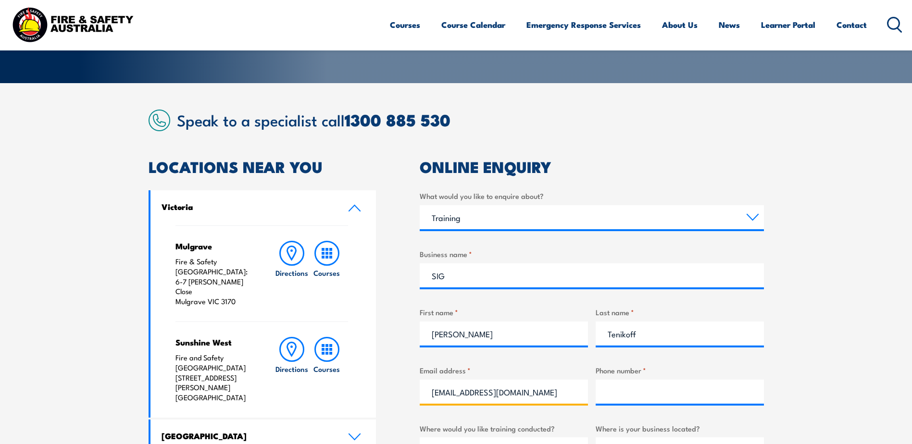
type input "0423761721"
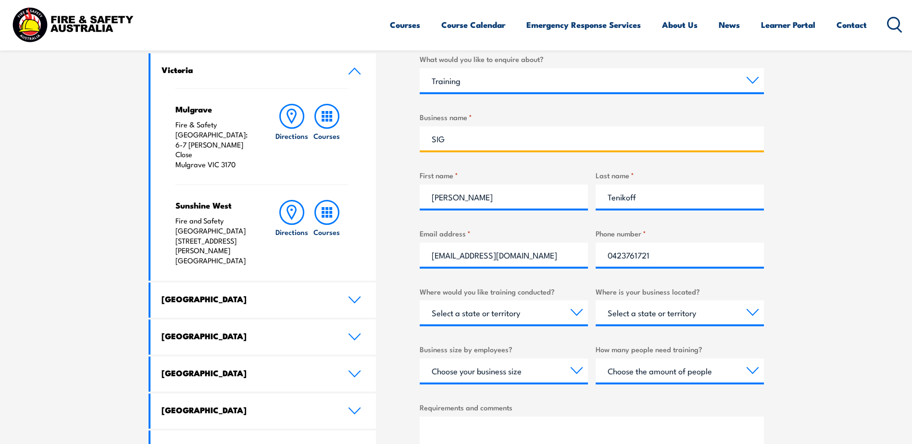
scroll to position [385, 0]
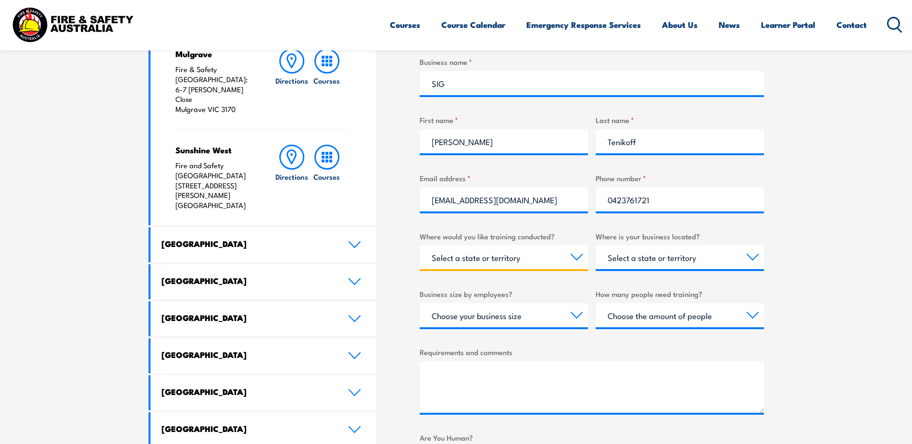
click at [582, 251] on select "Select a state or territory Nationally - multiple locations QLD NSW VIC SA ACT …" at bounding box center [504, 257] width 168 height 24
click at [568, 235] on label "Where would you like training conducted?" at bounding box center [504, 236] width 168 height 11
click at [568, 245] on select "Select a state or territory Nationally - multiple locations QLD NSW VIC SA ACT …" at bounding box center [504, 257] width 168 height 24
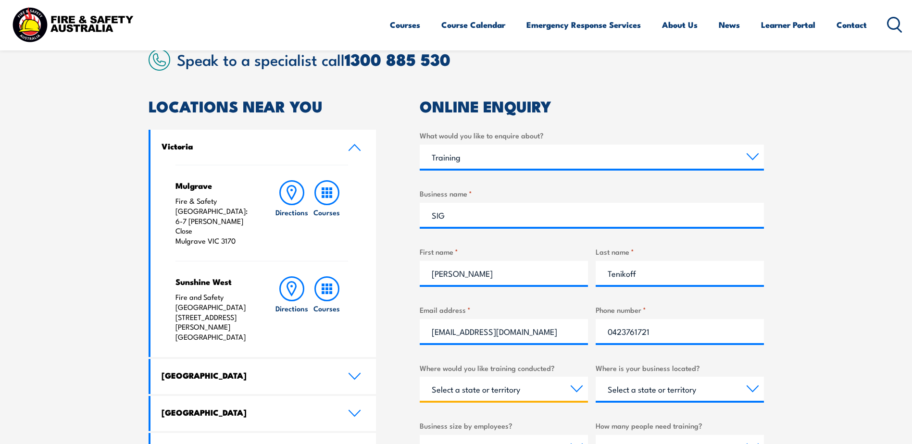
scroll to position [0, 0]
